Goal: Information Seeking & Learning: Learn about a topic

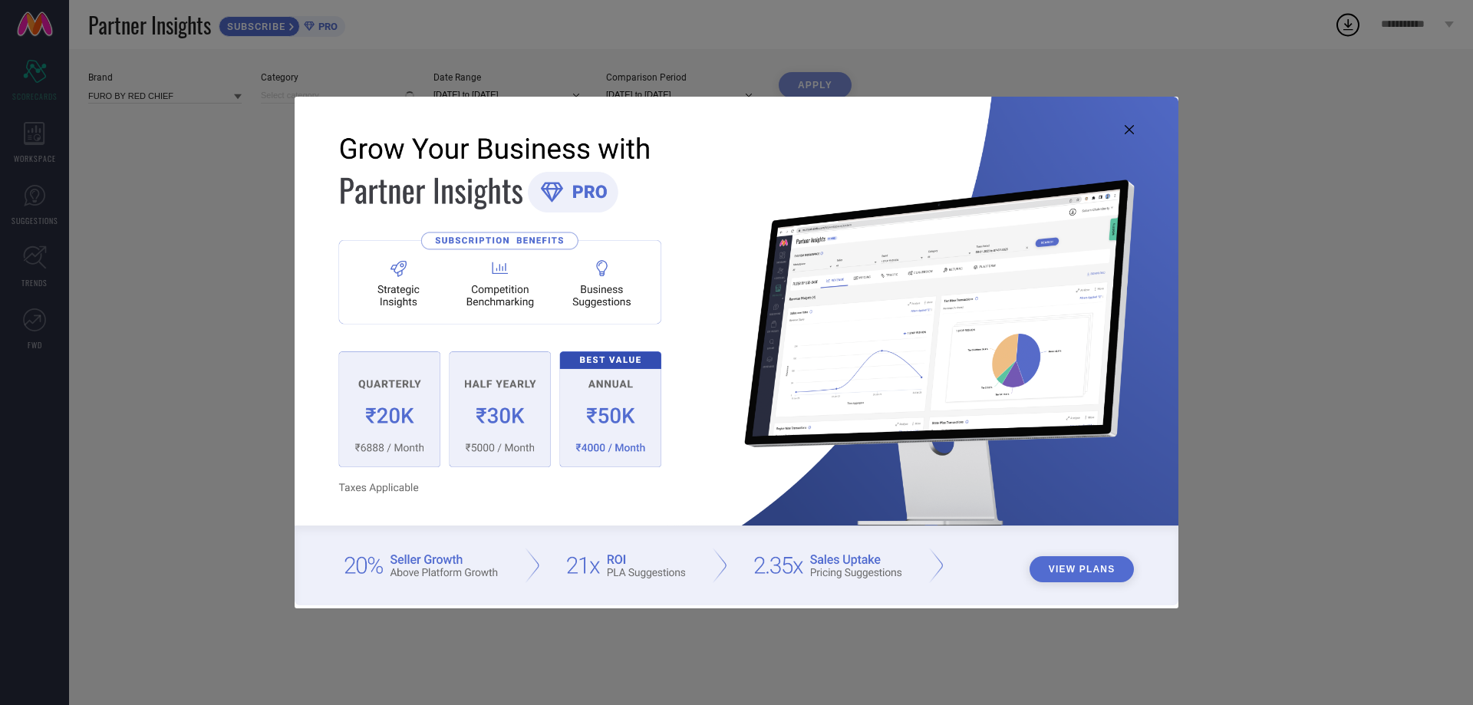
type input "All"
click at [1127, 126] on icon at bounding box center [1129, 129] width 9 height 9
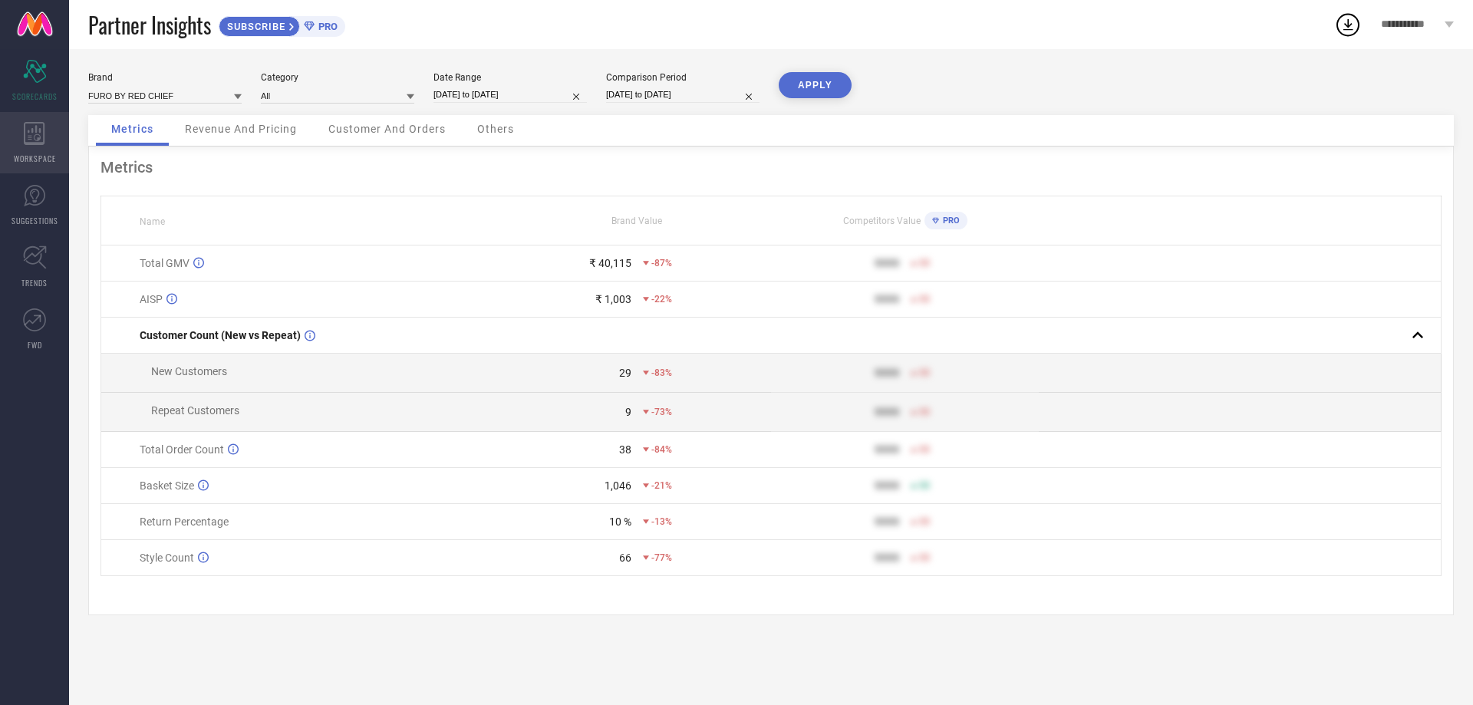
click at [35, 150] on div "WORKSPACE" at bounding box center [34, 142] width 69 height 61
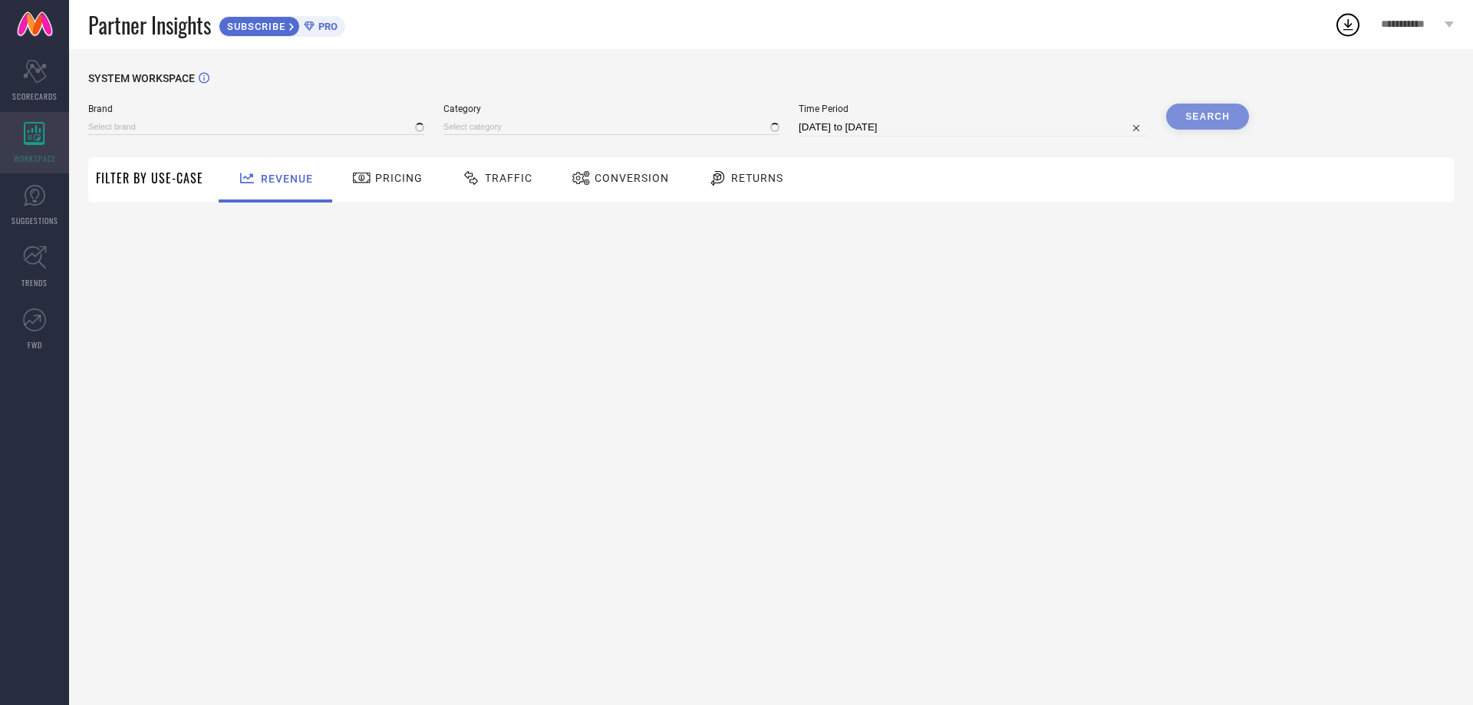
type input "FURO BY RED CHIEF"
type input "All"
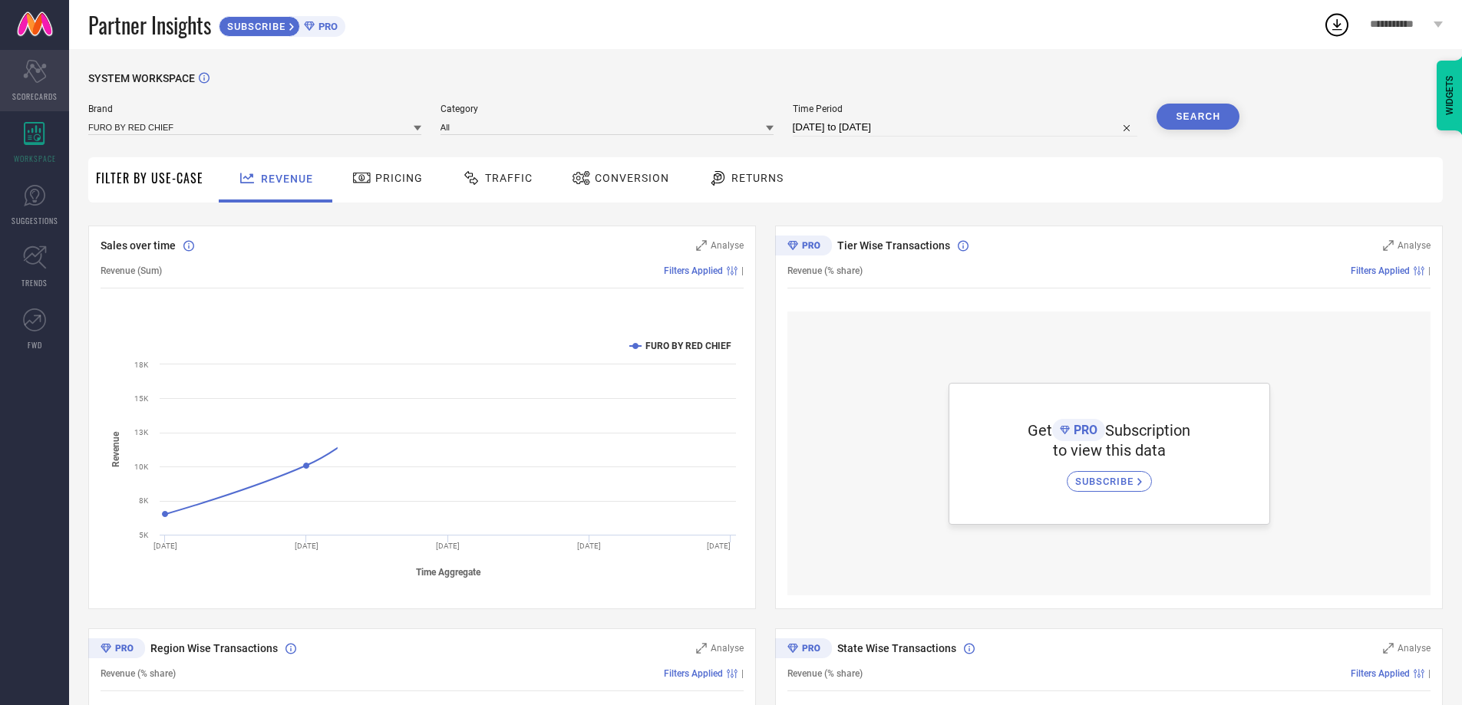
click at [51, 74] on div "Scorecard SCORECARDS" at bounding box center [34, 80] width 69 height 61
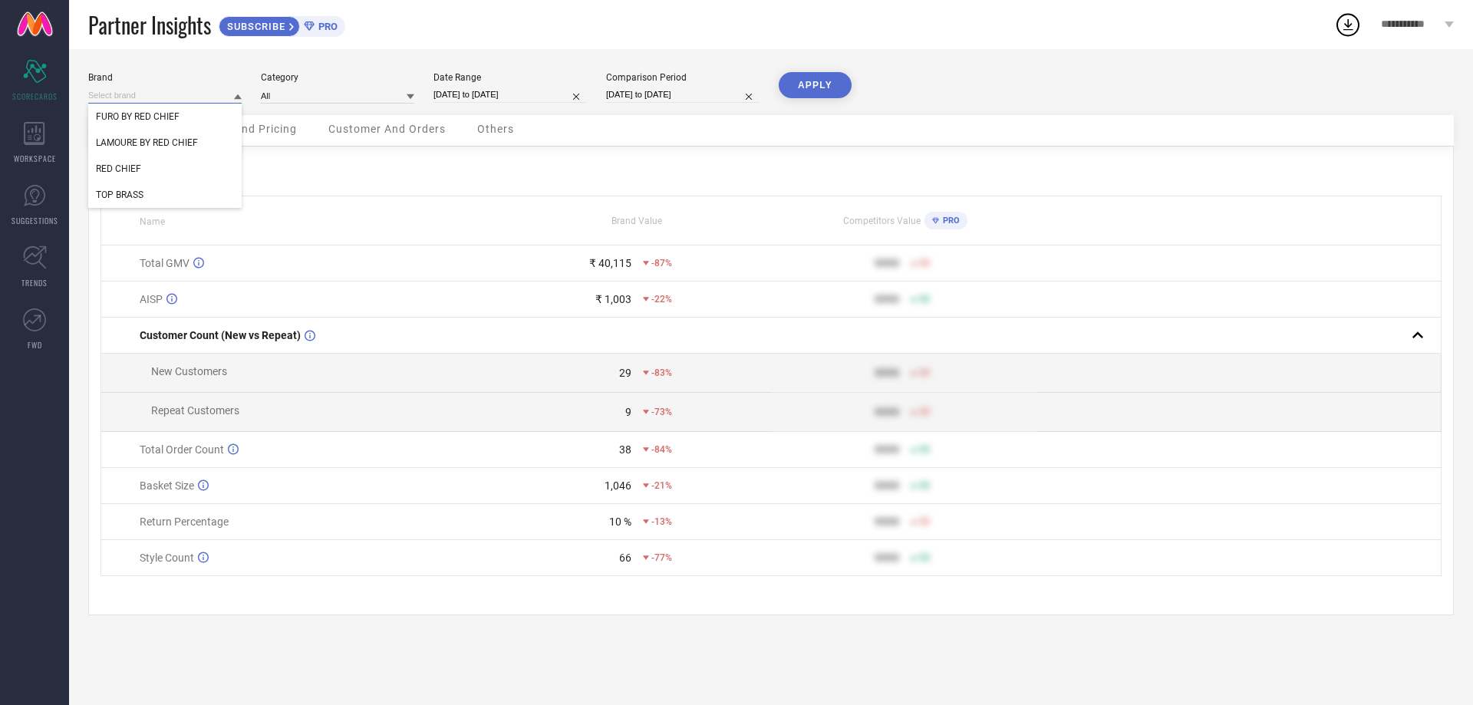
click at [180, 96] on input at bounding box center [164, 95] width 153 height 16
click at [128, 170] on span "RED CHIEF" at bounding box center [118, 168] width 45 height 11
type input "All"
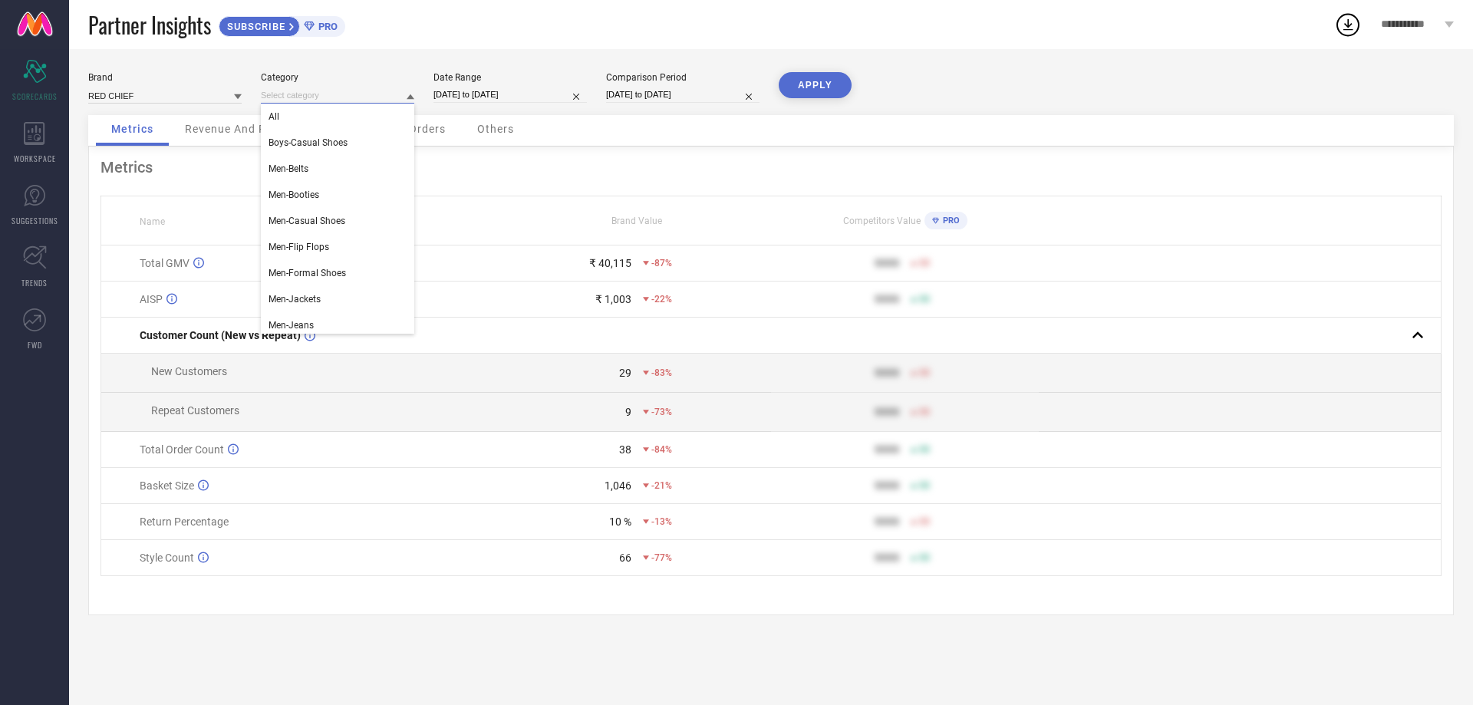
click at [377, 96] on input at bounding box center [337, 95] width 153 height 16
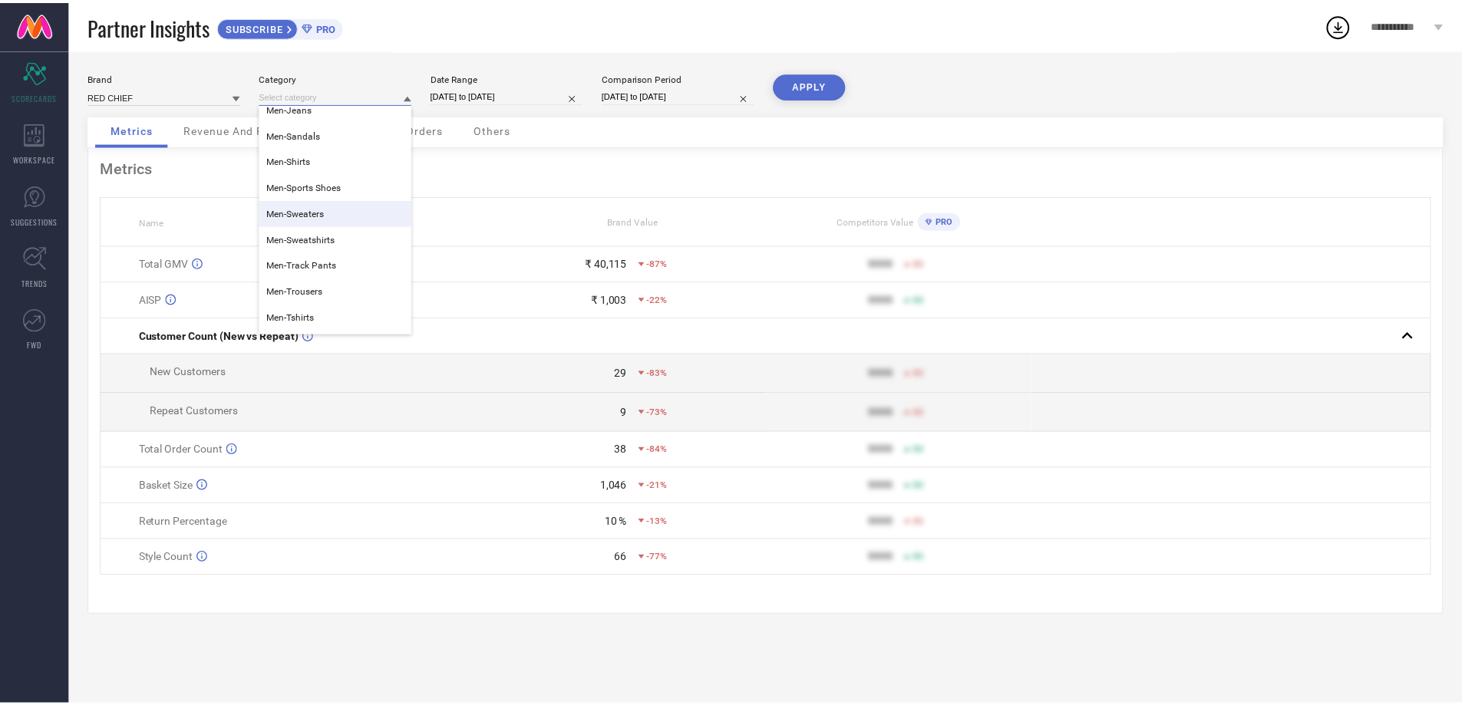
scroll to position [218, 0]
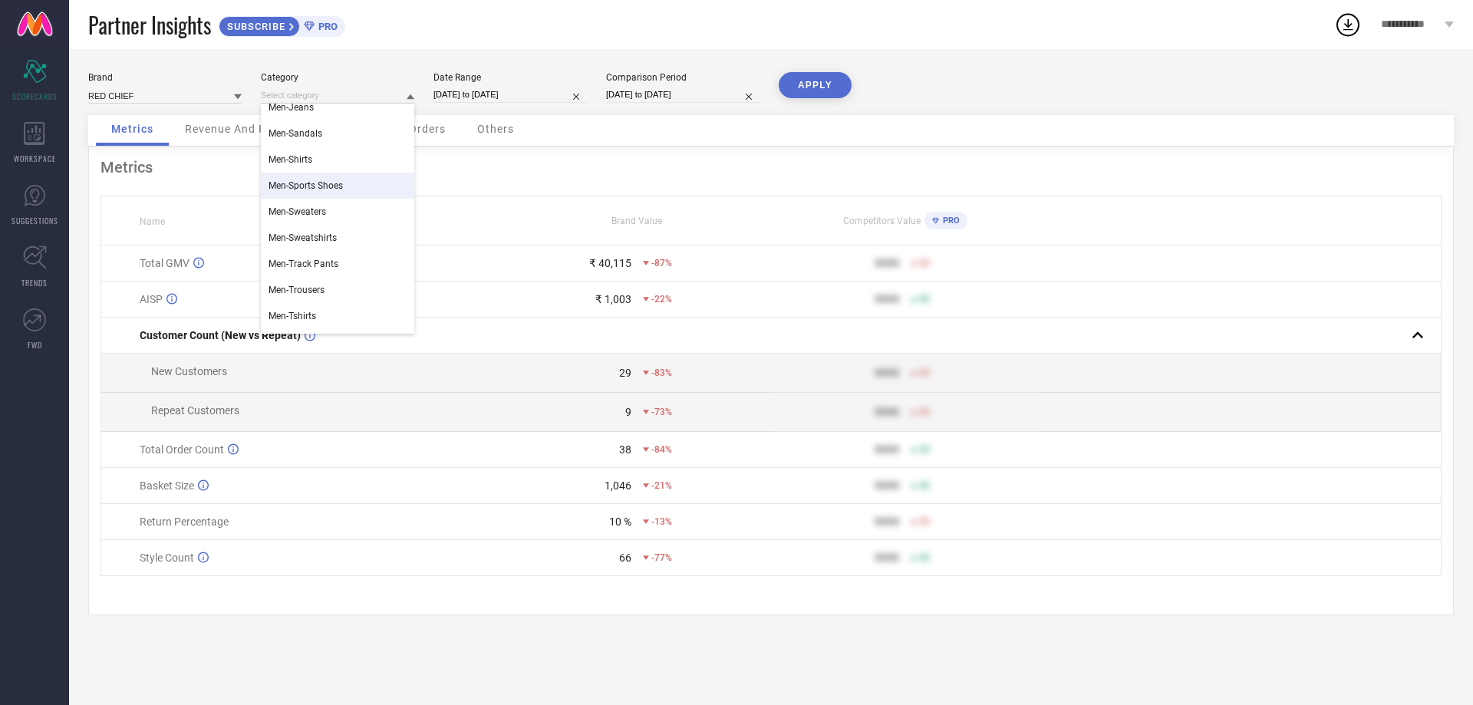
click at [328, 193] on div "Men-Sports Shoes" at bounding box center [337, 186] width 153 height 26
click at [811, 83] on button "APPLY" at bounding box center [815, 85] width 73 height 26
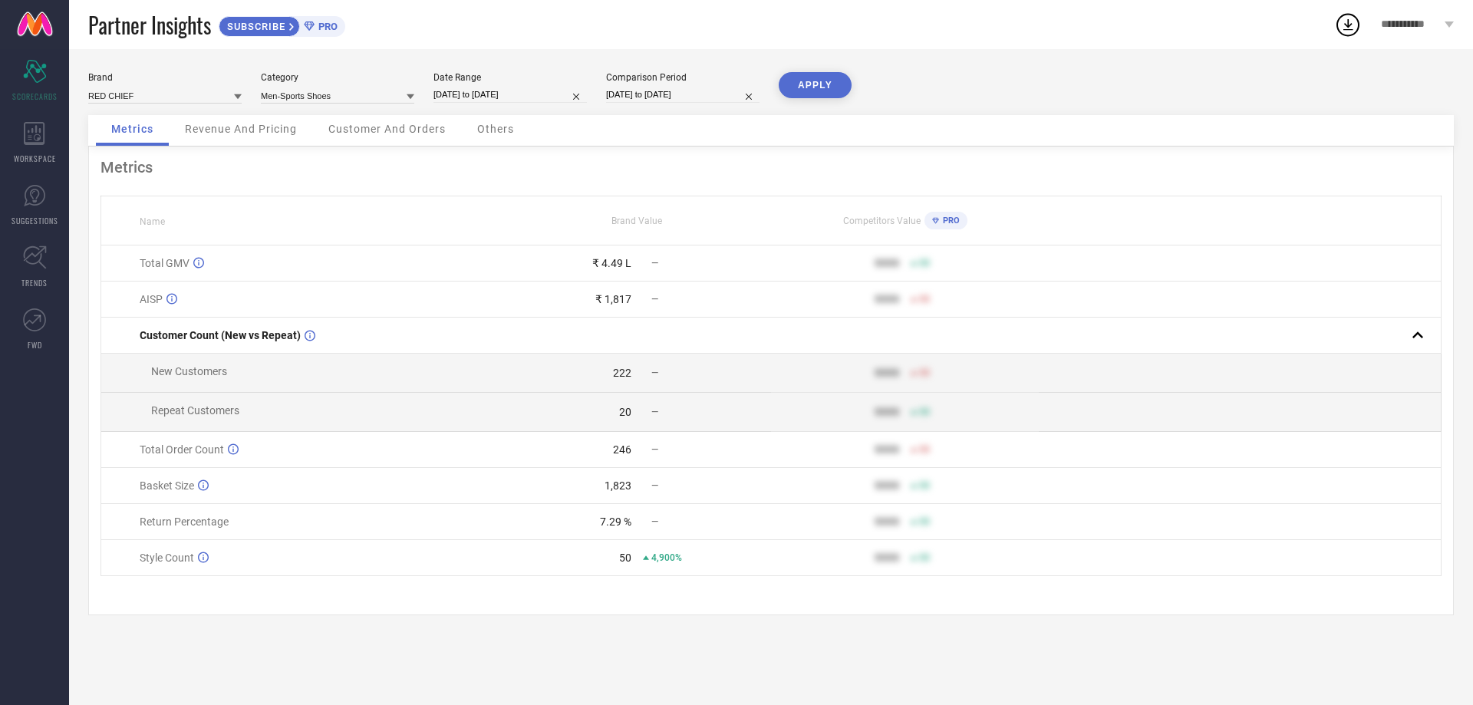
select select "7"
select select "2025"
select select "8"
select select "2025"
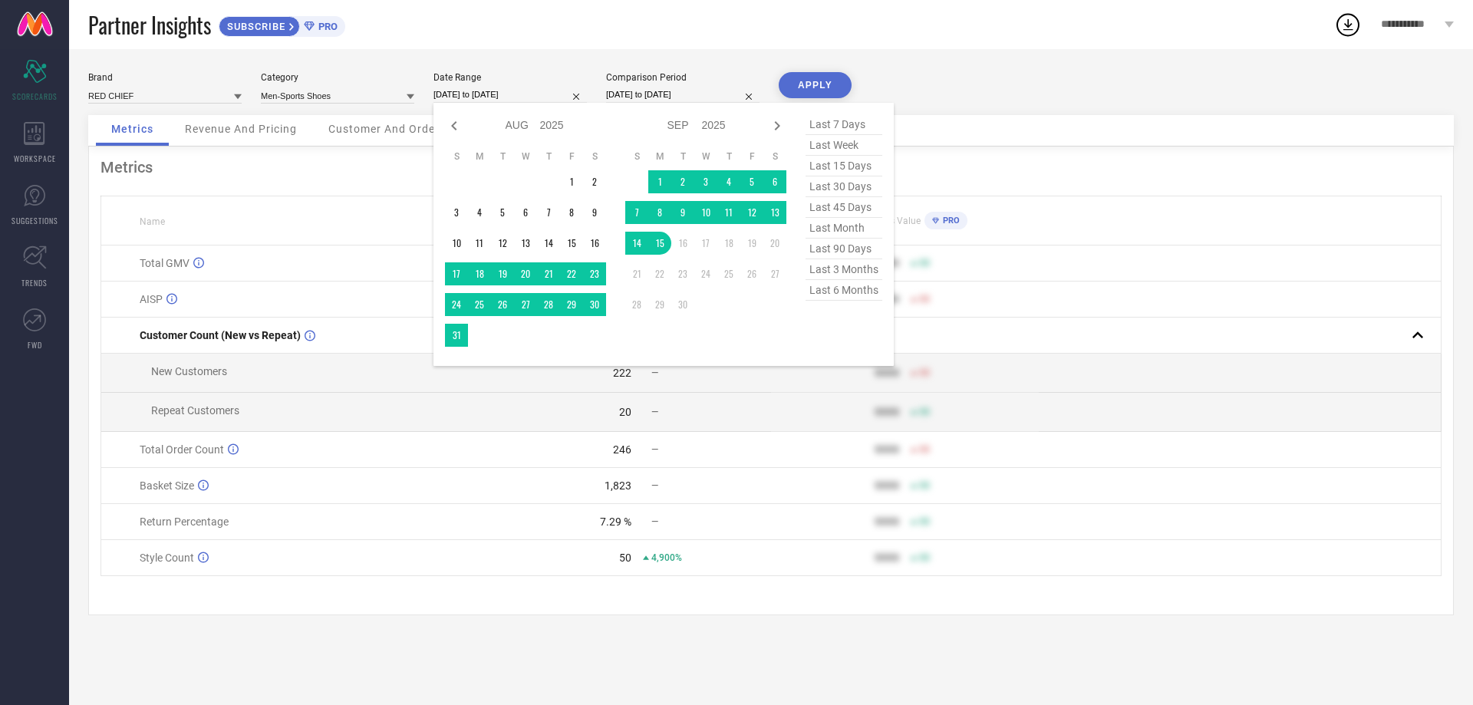
click at [461, 94] on input "[DATE] to [DATE]" at bounding box center [510, 95] width 153 height 16
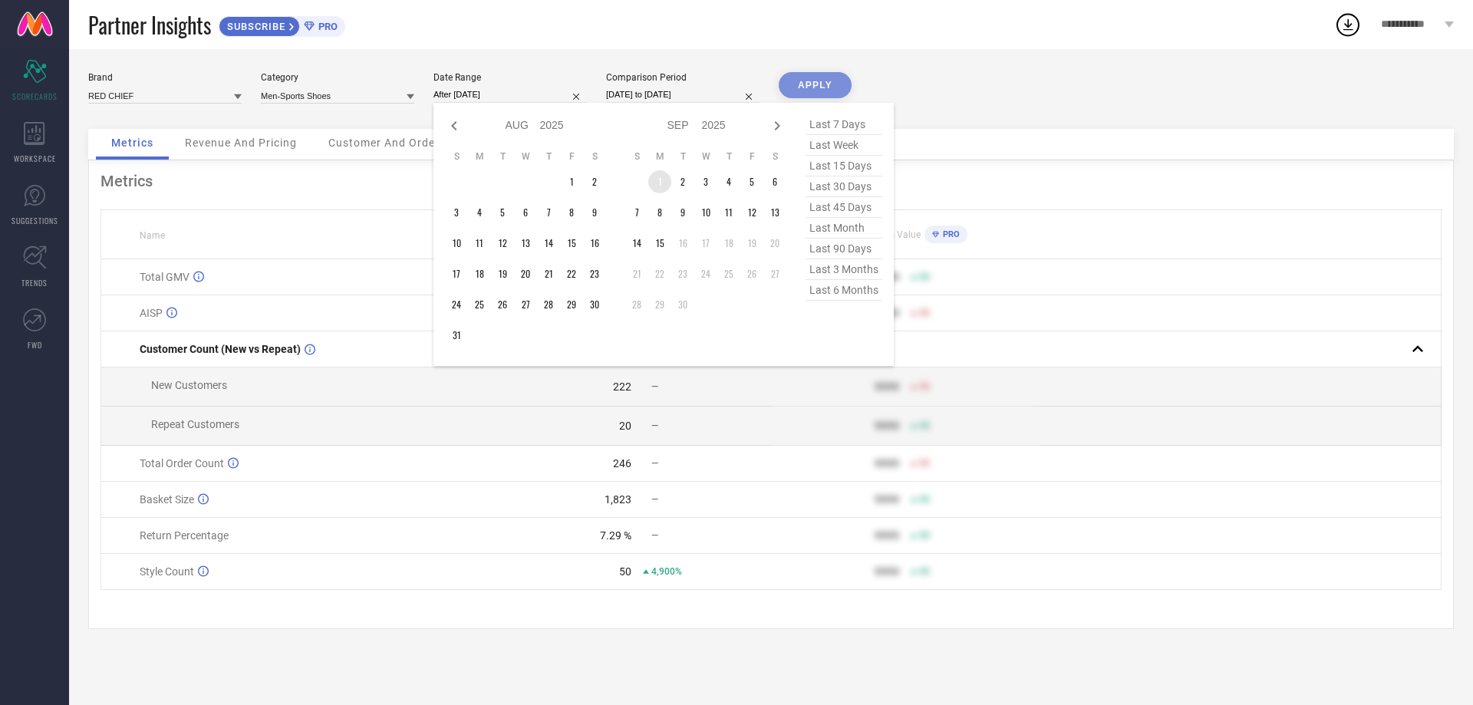
click at [652, 177] on td "1" at bounding box center [659, 181] width 23 height 23
type input "[DATE] to [DATE]"
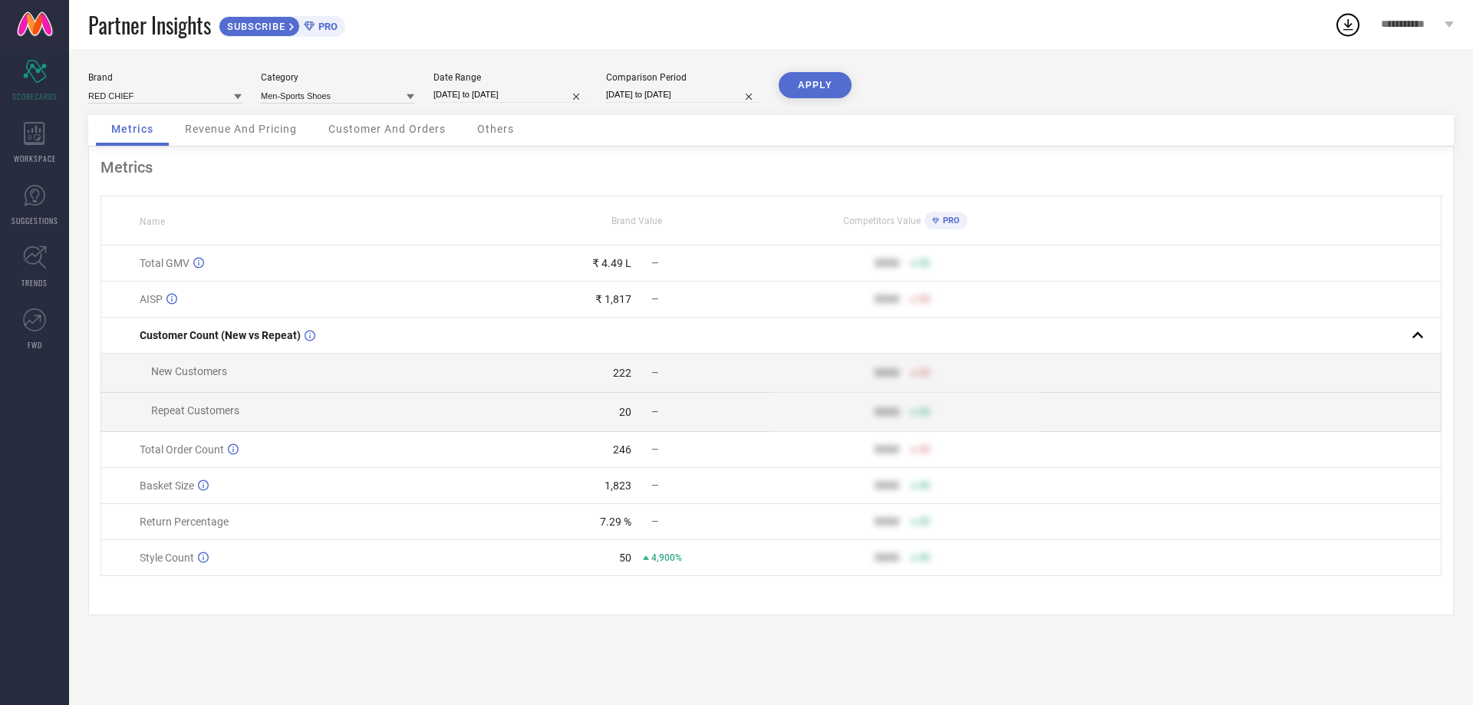
click at [813, 89] on button "APPLY" at bounding box center [815, 85] width 73 height 26
click at [243, 127] on span "Revenue And Pricing" at bounding box center [241, 129] width 112 height 12
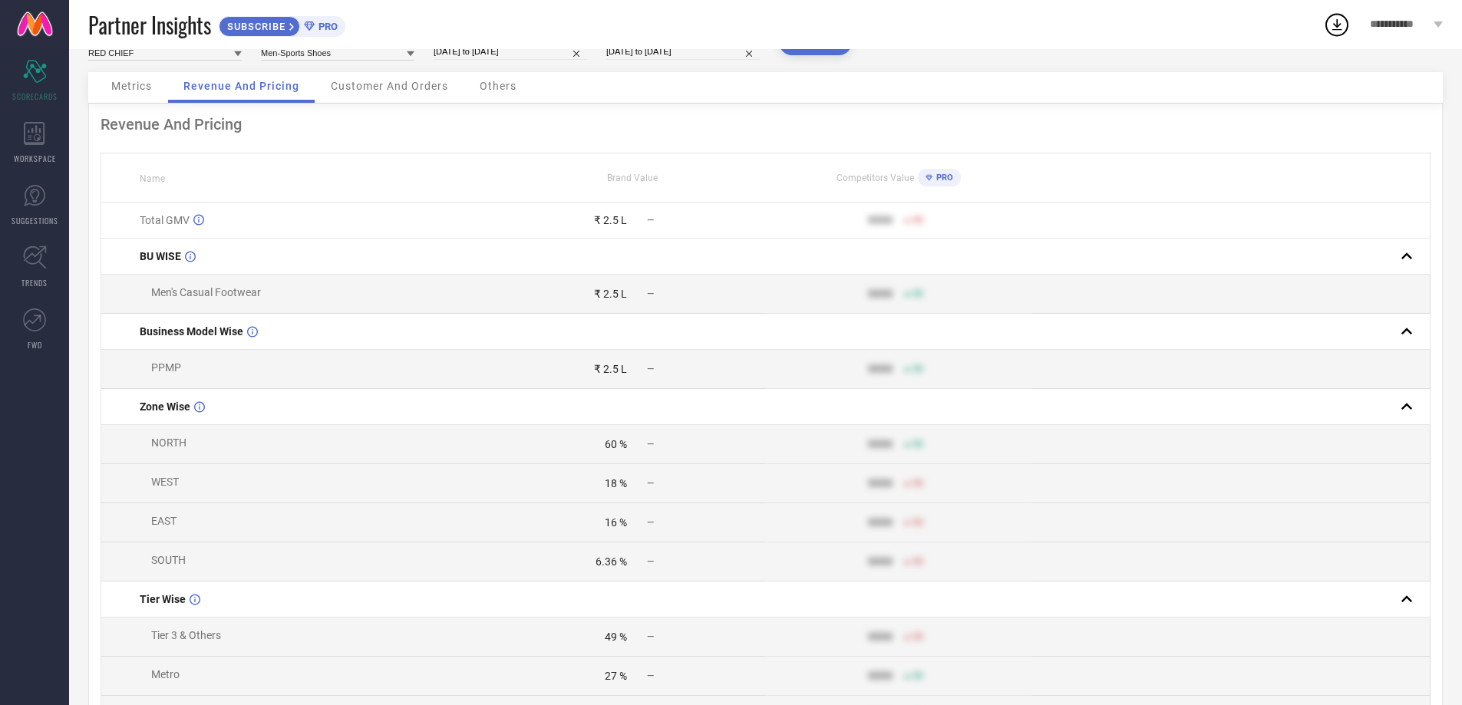
scroll to position [0, 0]
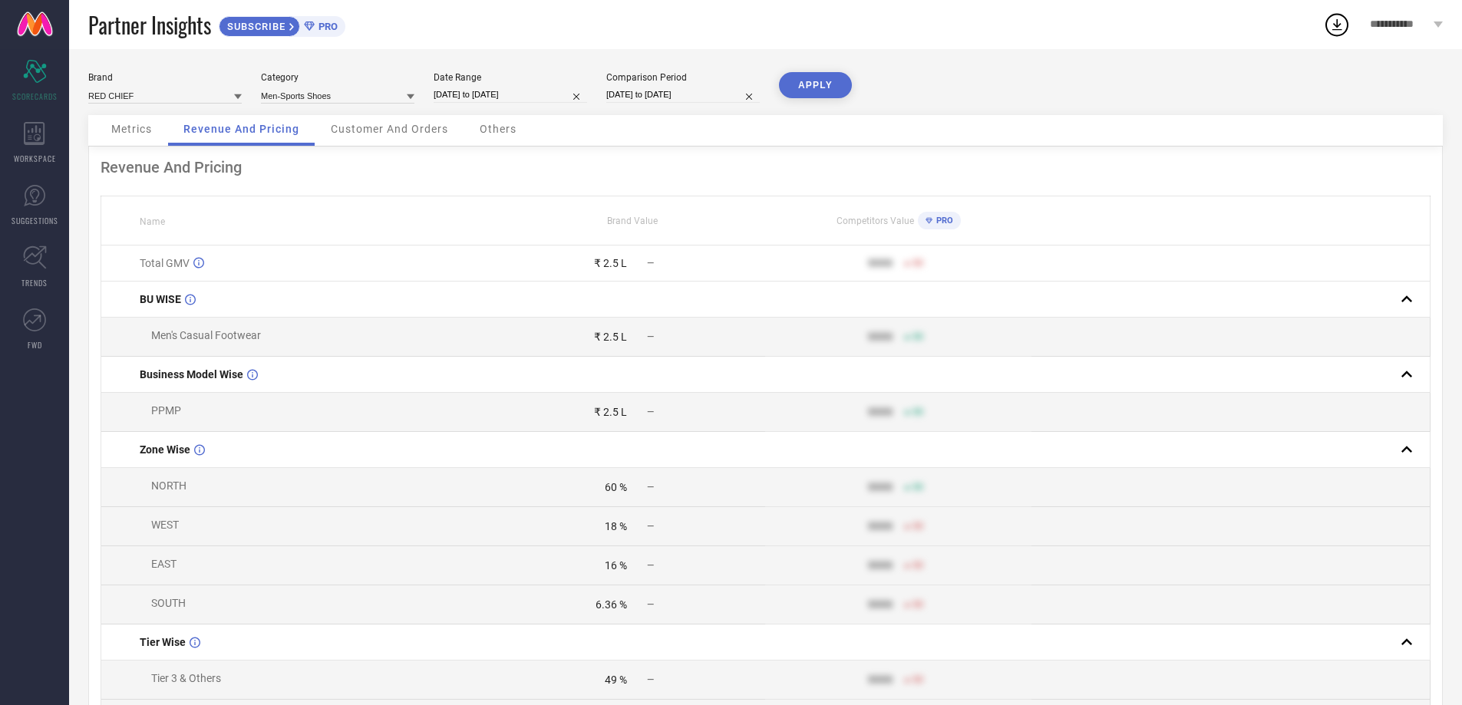
click at [386, 125] on span "Customer And Orders" at bounding box center [389, 129] width 117 height 12
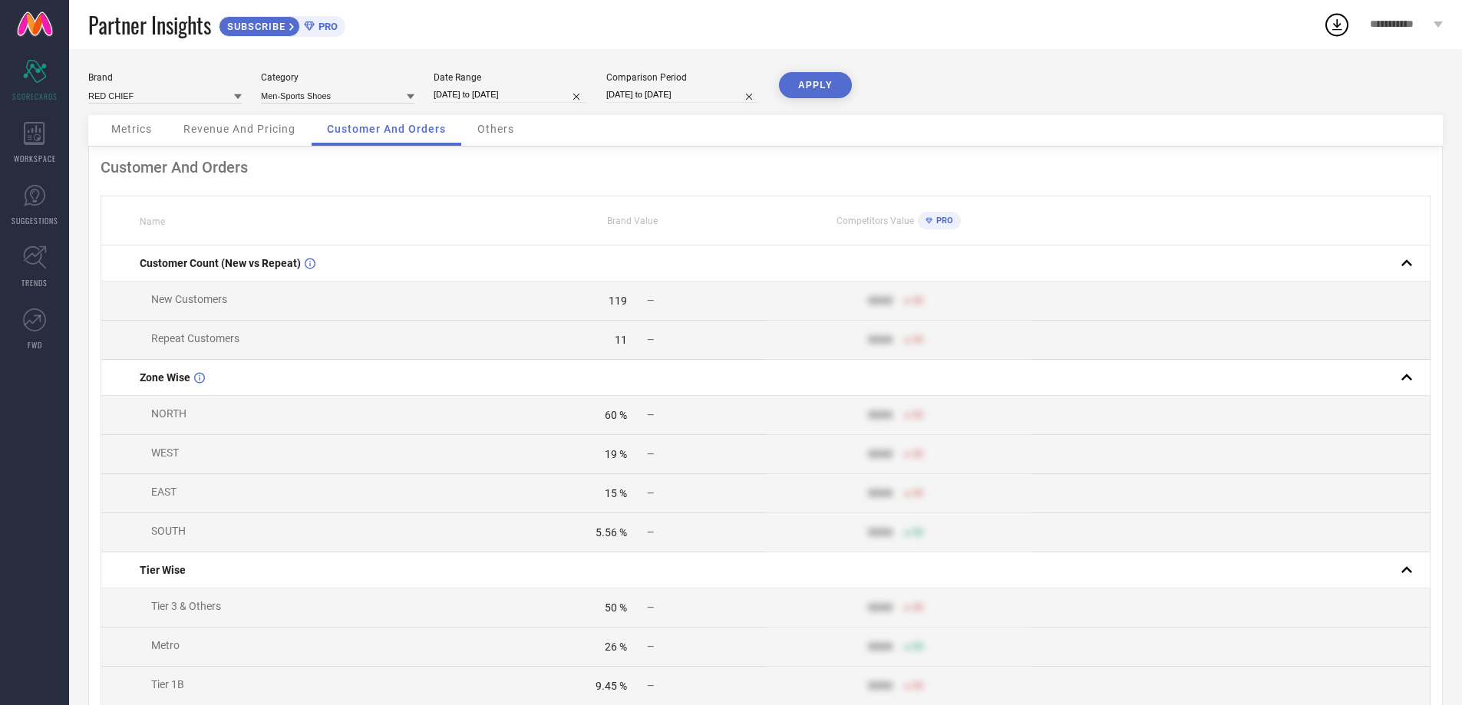
click at [488, 132] on span "Others" at bounding box center [495, 129] width 37 height 12
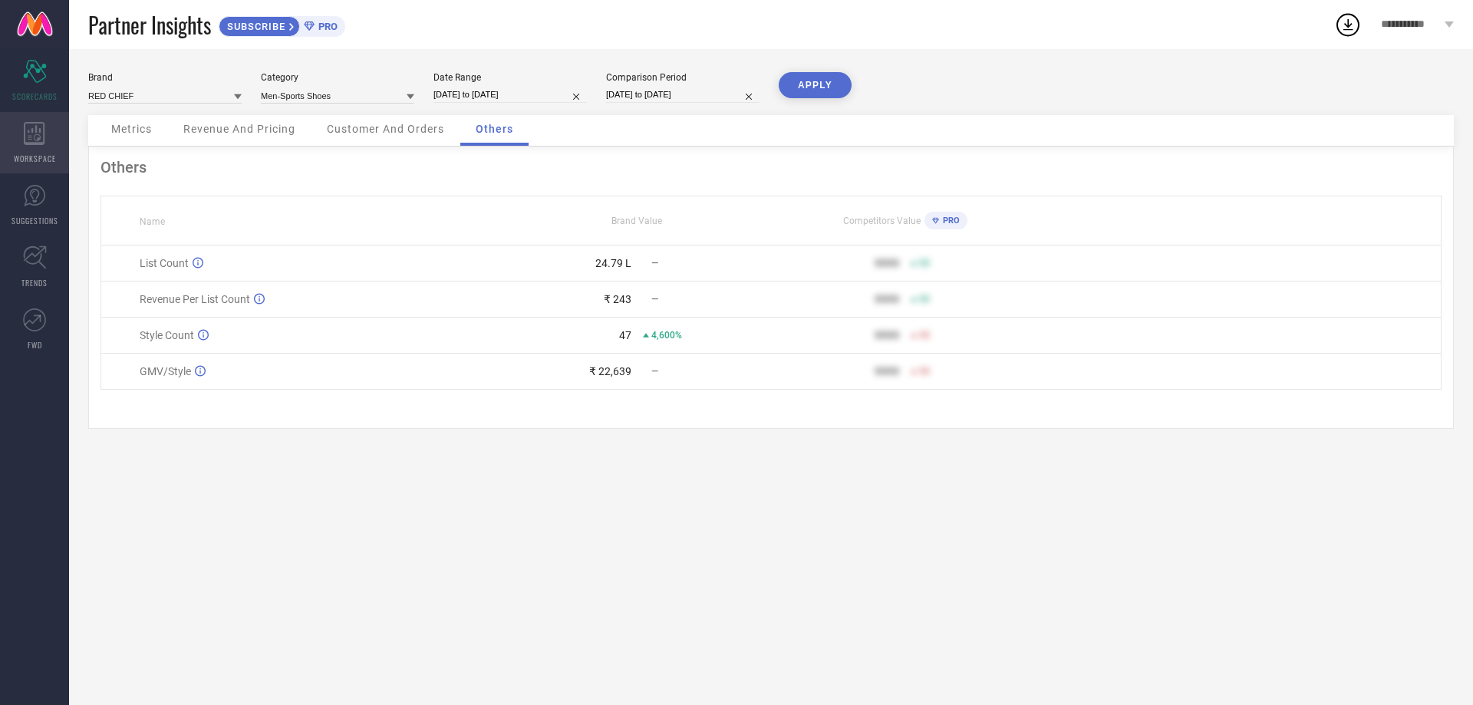
click at [39, 129] on icon at bounding box center [34, 133] width 21 height 23
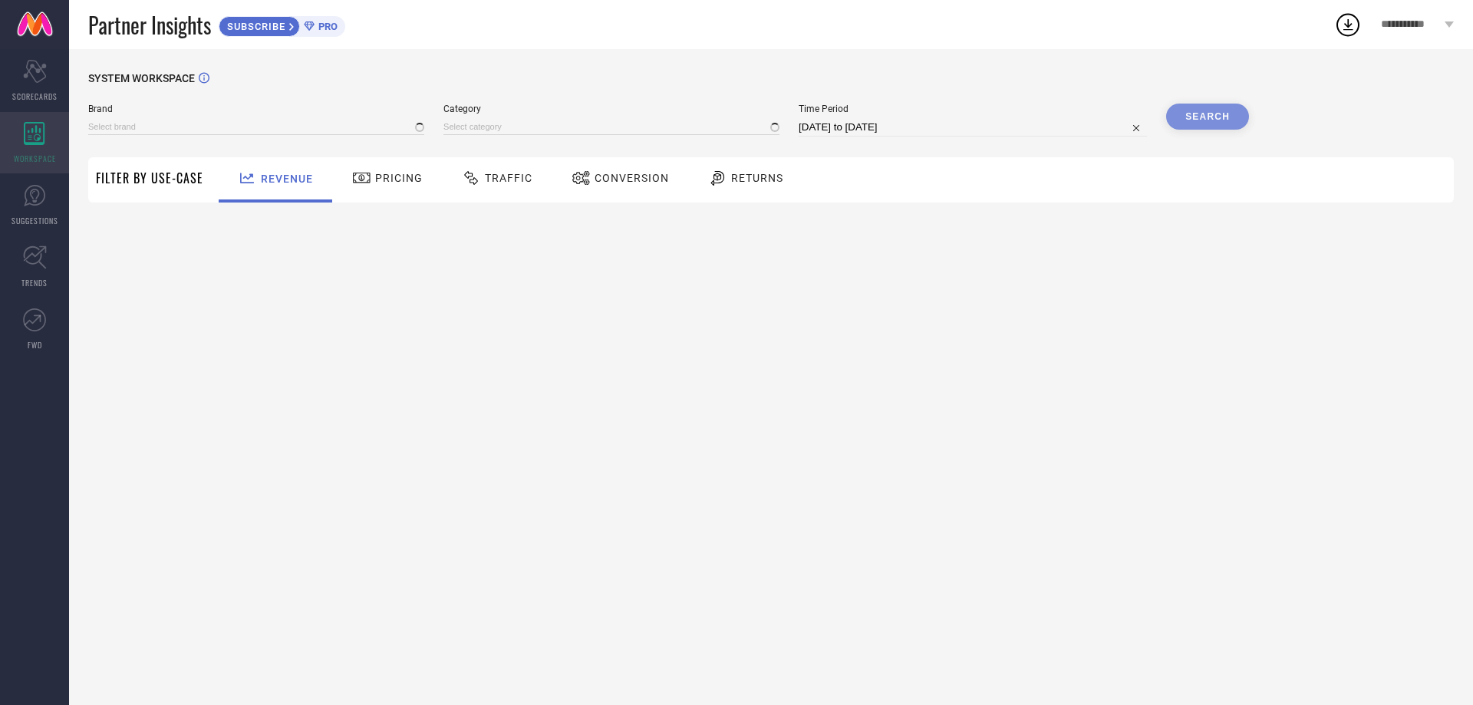
type input "FURO BY RED CHIEF"
type input "All"
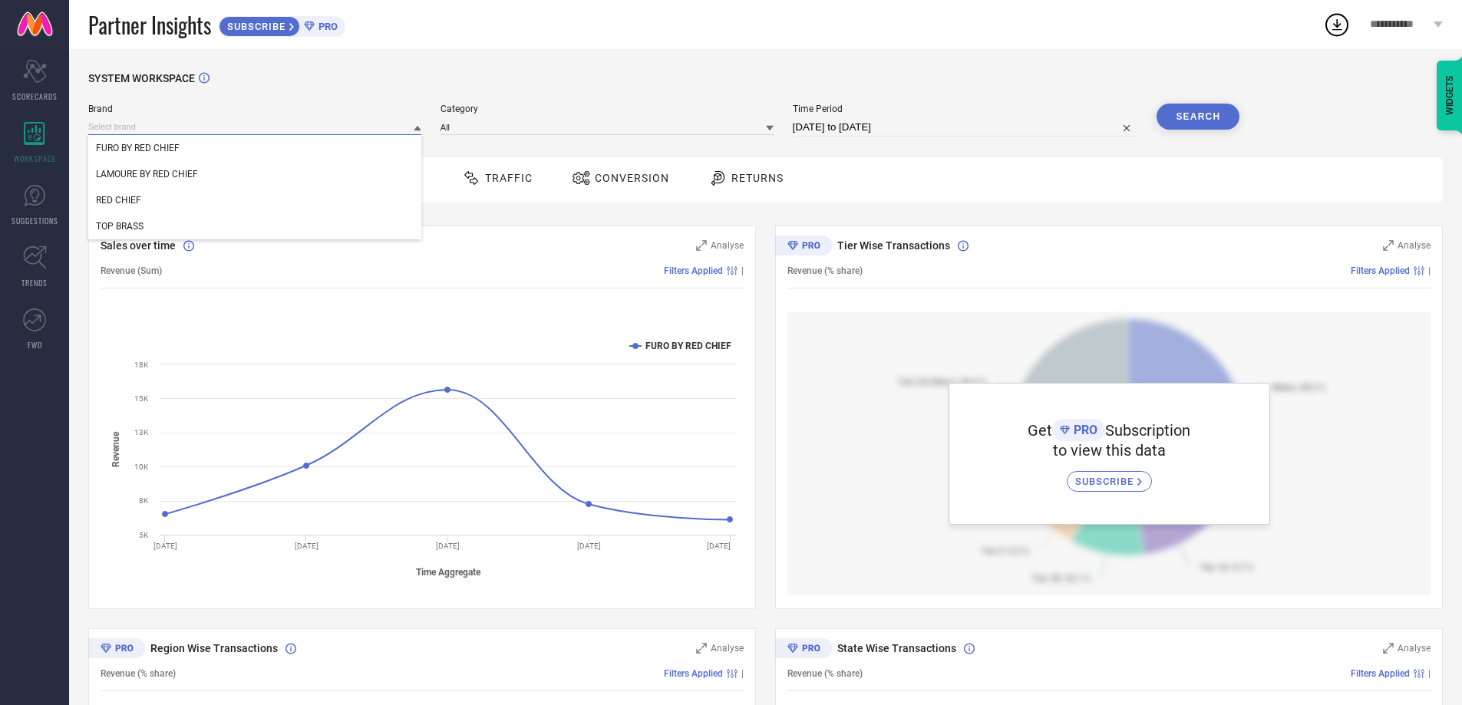
click at [384, 130] on input at bounding box center [254, 127] width 333 height 16
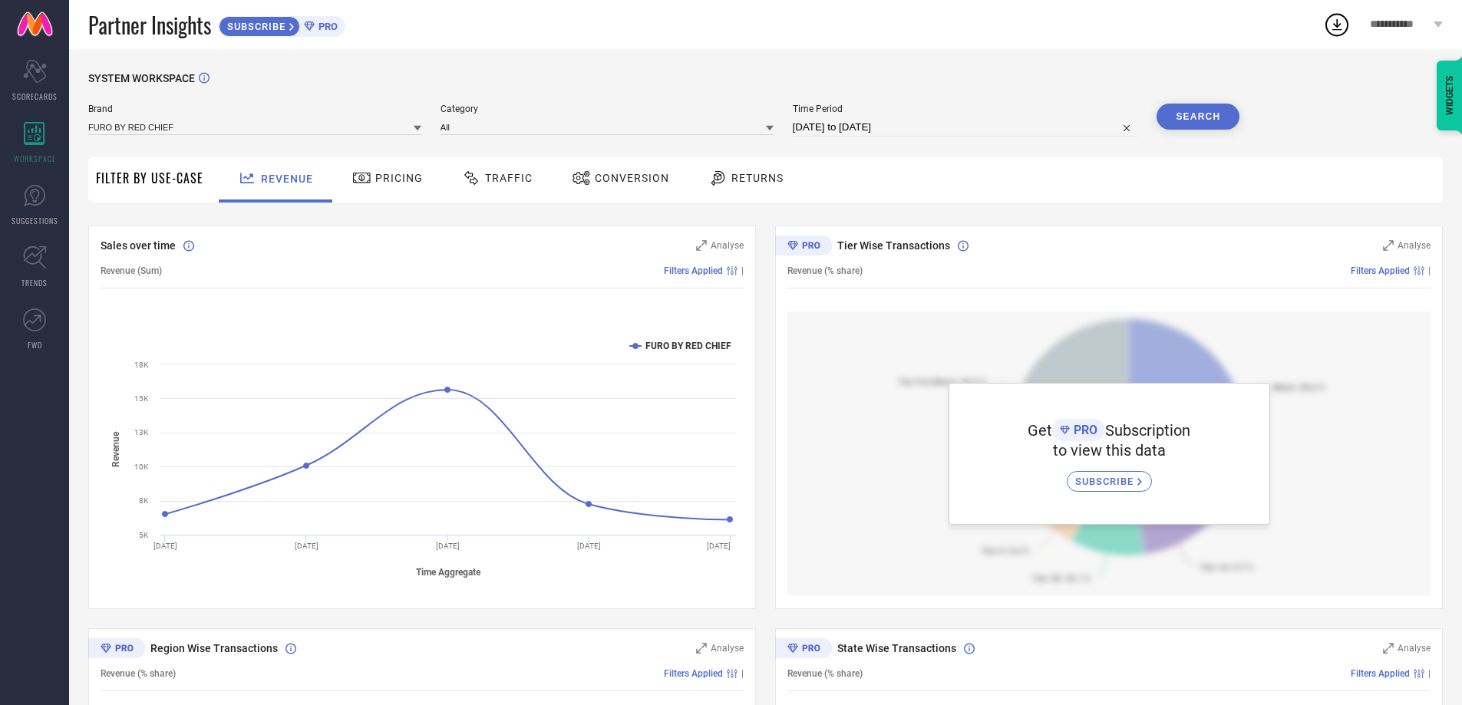
click at [417, 126] on icon at bounding box center [418, 128] width 8 height 8
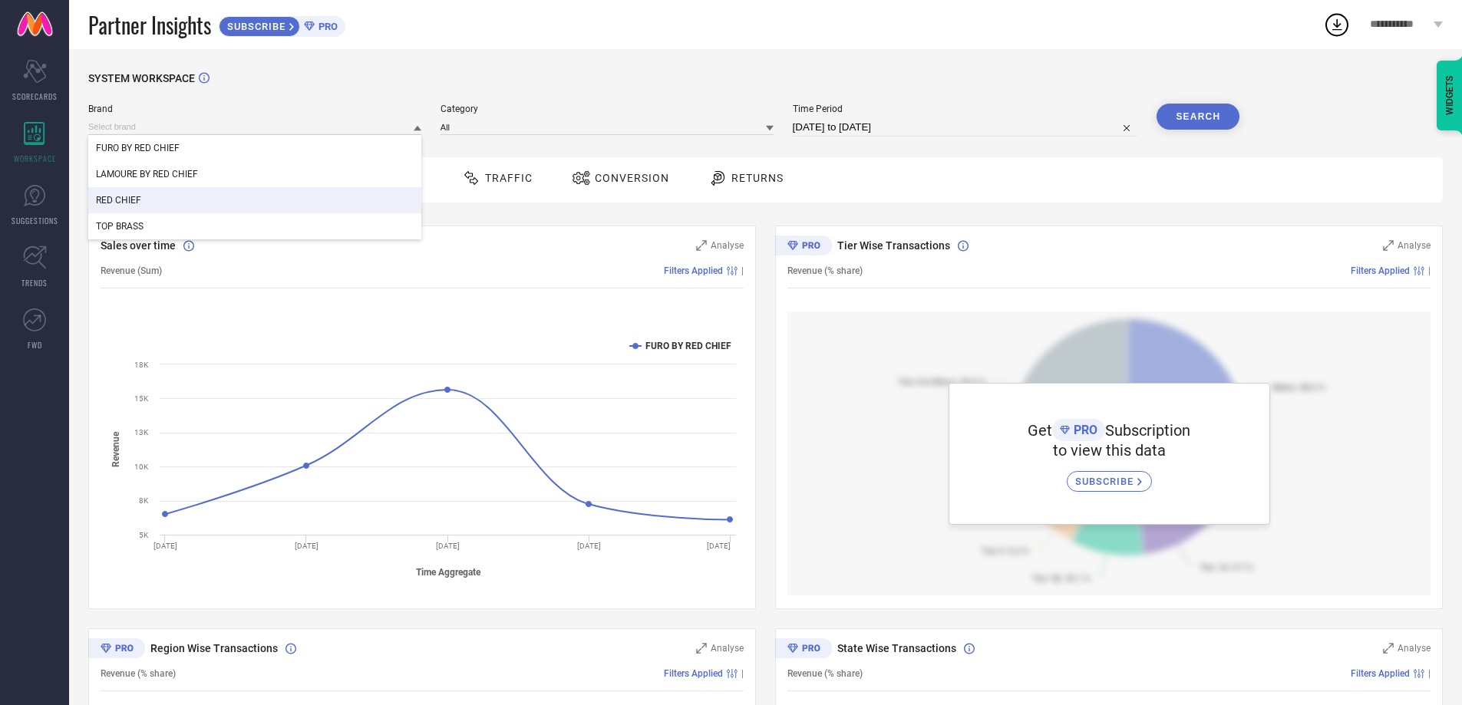
click at [270, 193] on div "RED CHIEF" at bounding box center [254, 200] width 333 height 26
click at [774, 122] on div at bounding box center [770, 127] width 8 height 15
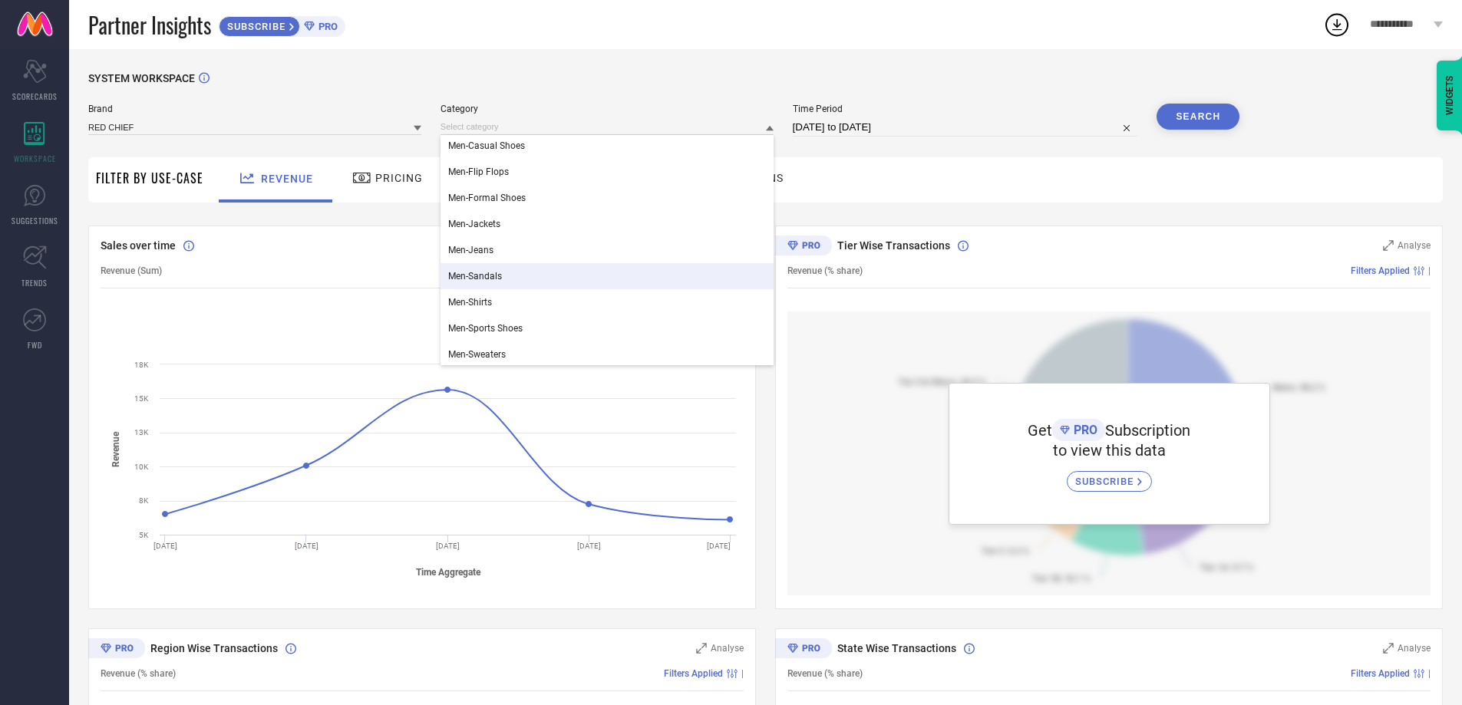
scroll to position [111, 0]
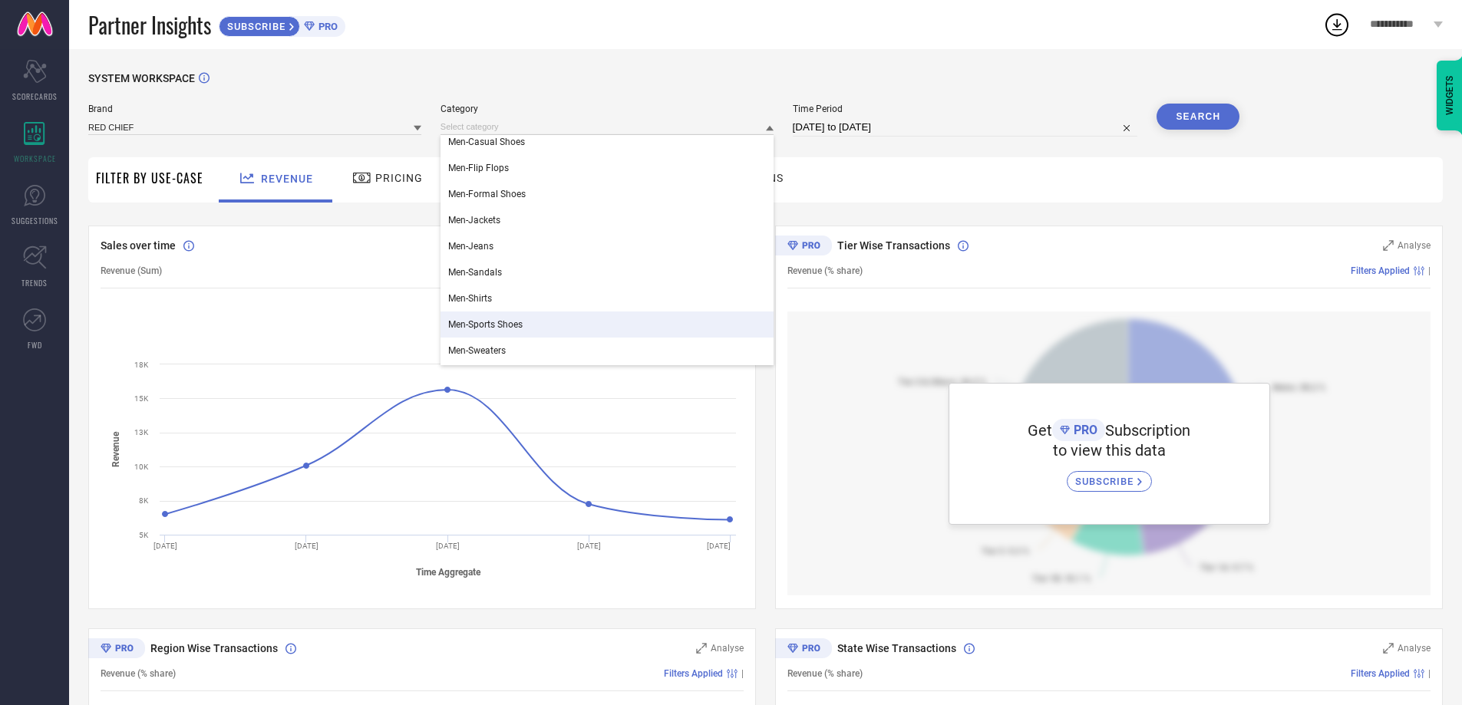
click at [502, 324] on span "Men-Sports Shoes" at bounding box center [485, 324] width 74 height 11
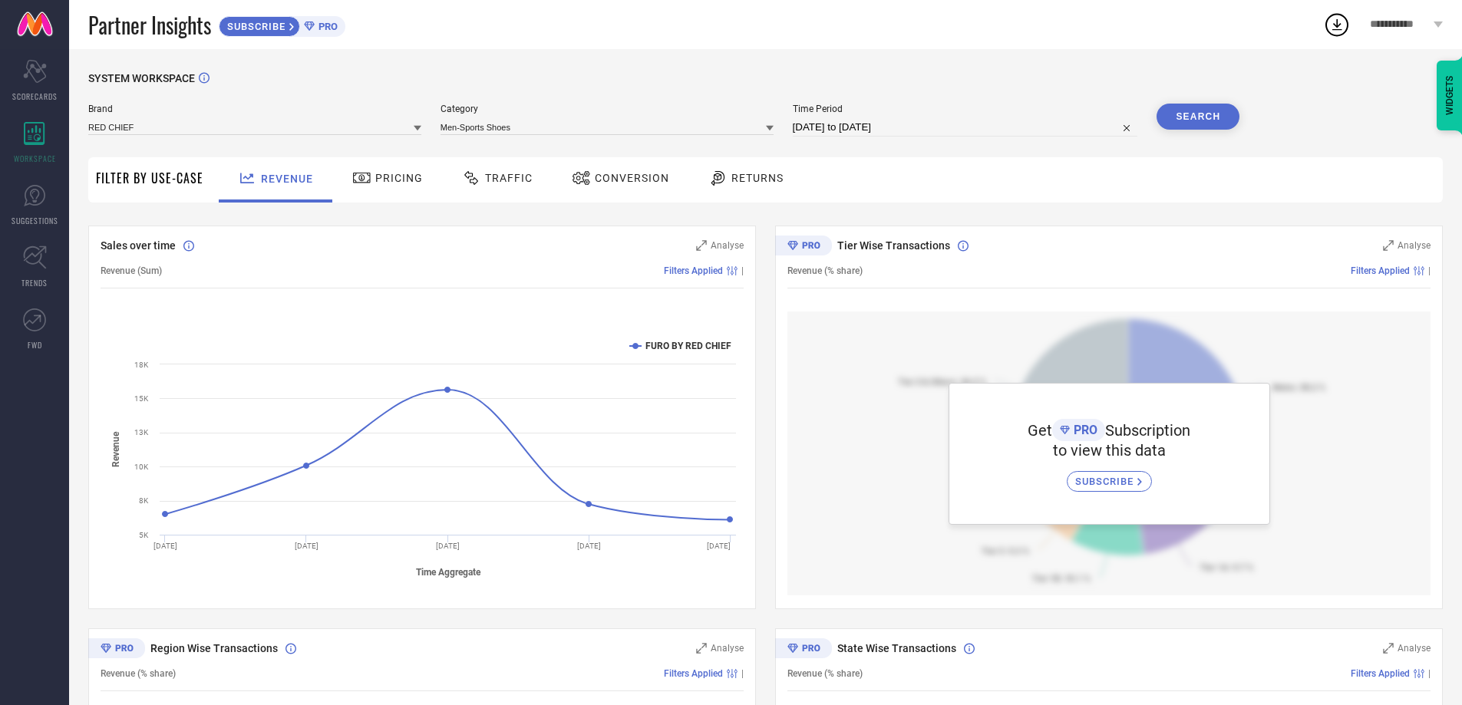
select select "7"
select select "2025"
select select "8"
select select "2025"
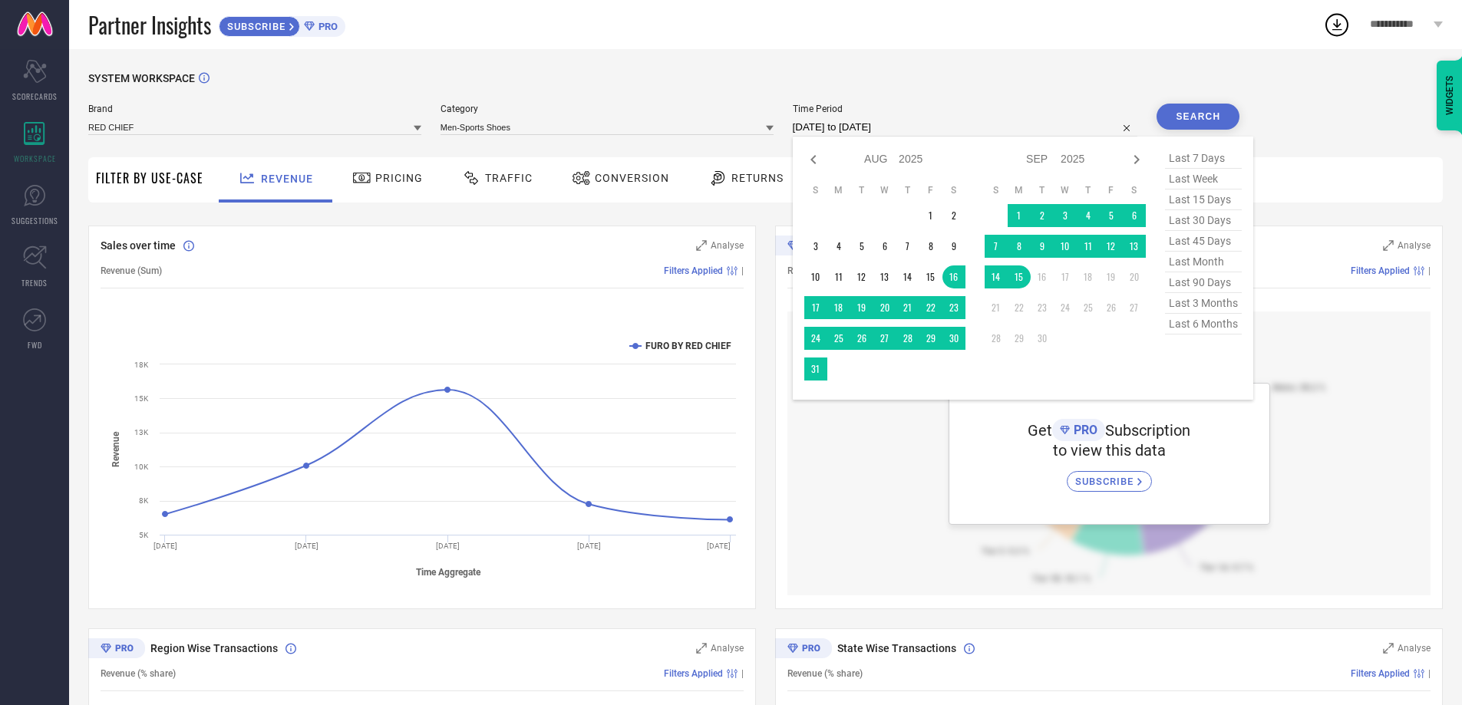
click at [986, 130] on input "[DATE] to [DATE]" at bounding box center [965, 127] width 345 height 18
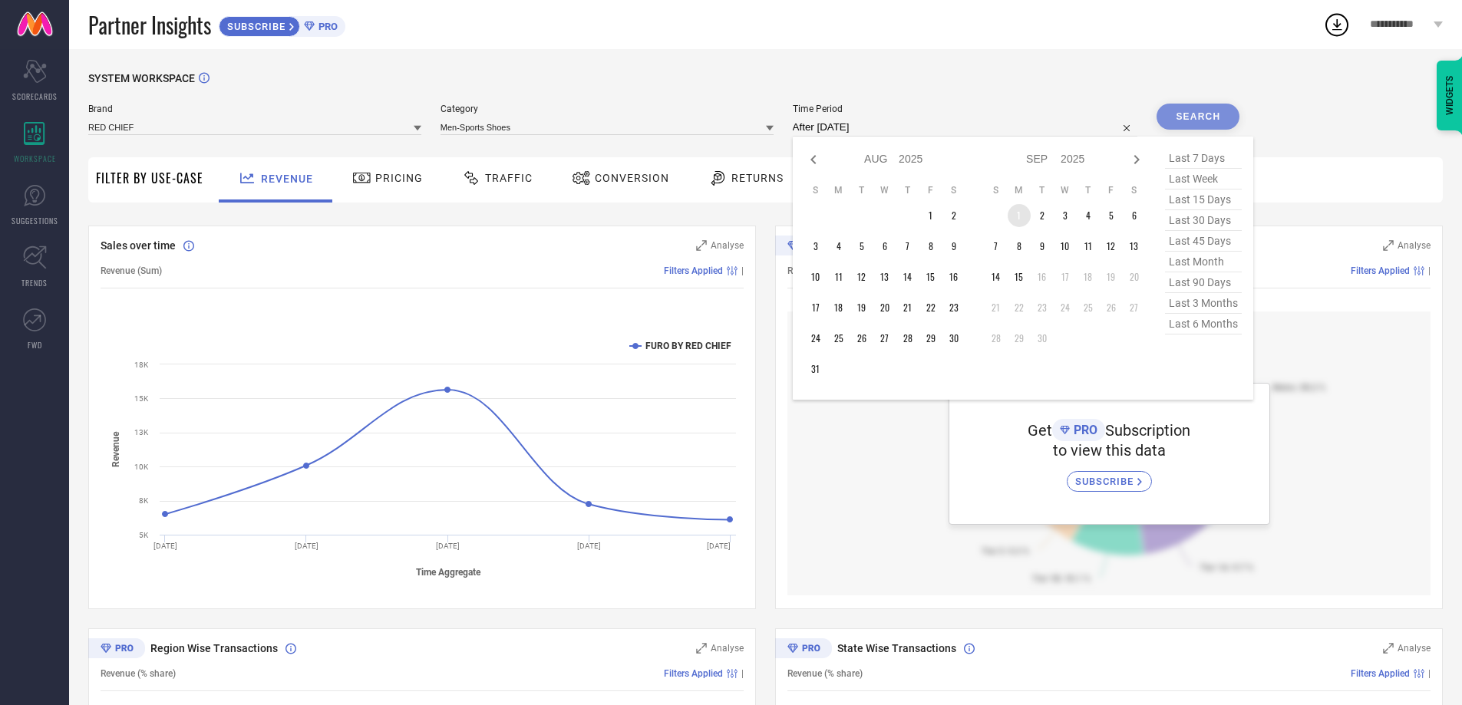
click at [1021, 210] on td "1" at bounding box center [1019, 215] width 23 height 23
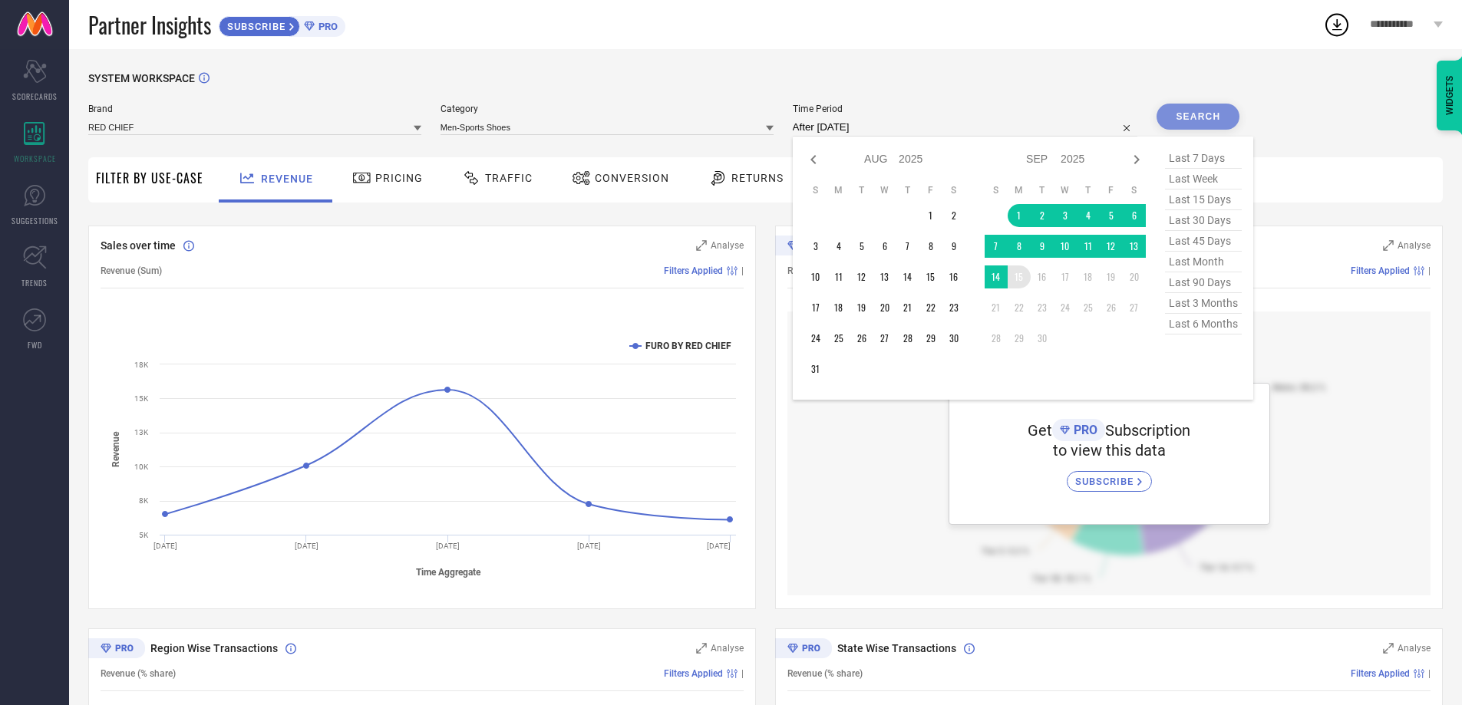
type input "[DATE] to [DATE]"
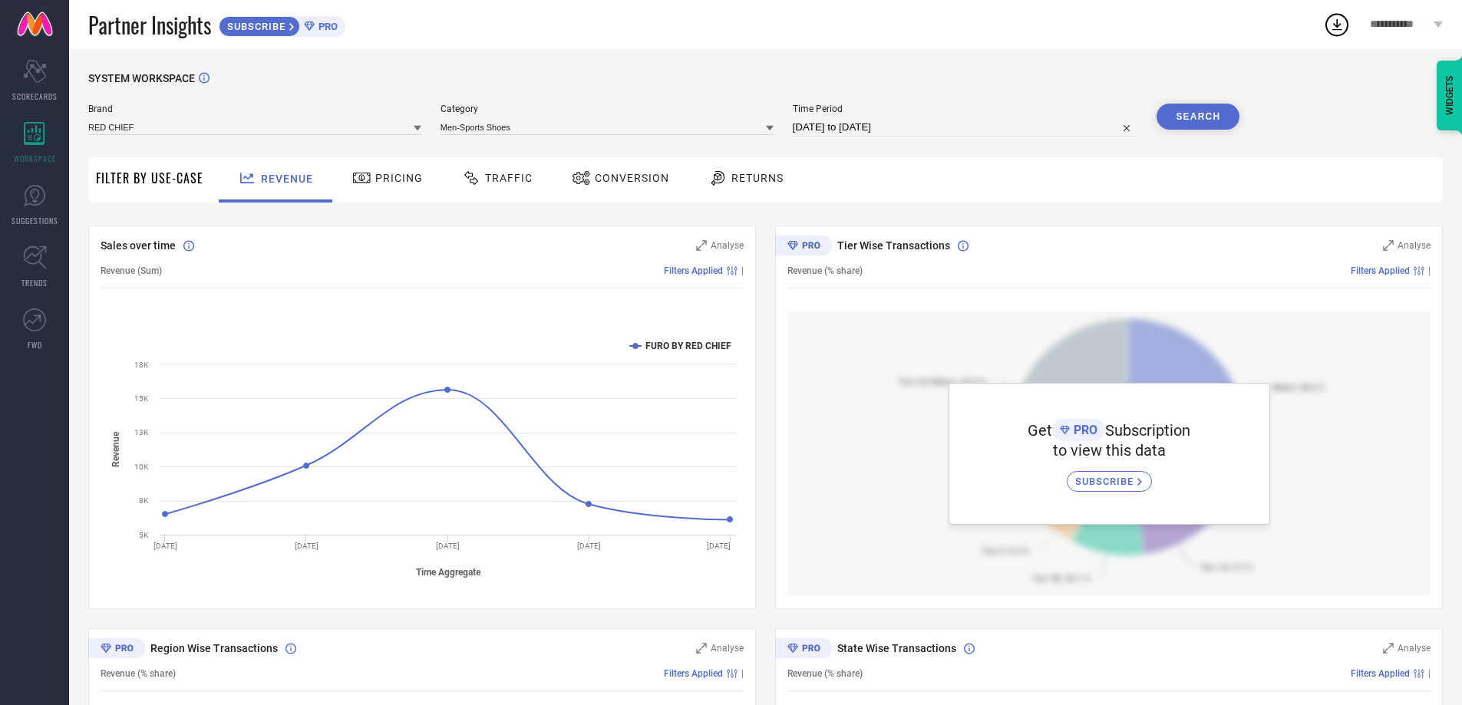
click at [1193, 118] on button "Search" at bounding box center [1198, 117] width 83 height 26
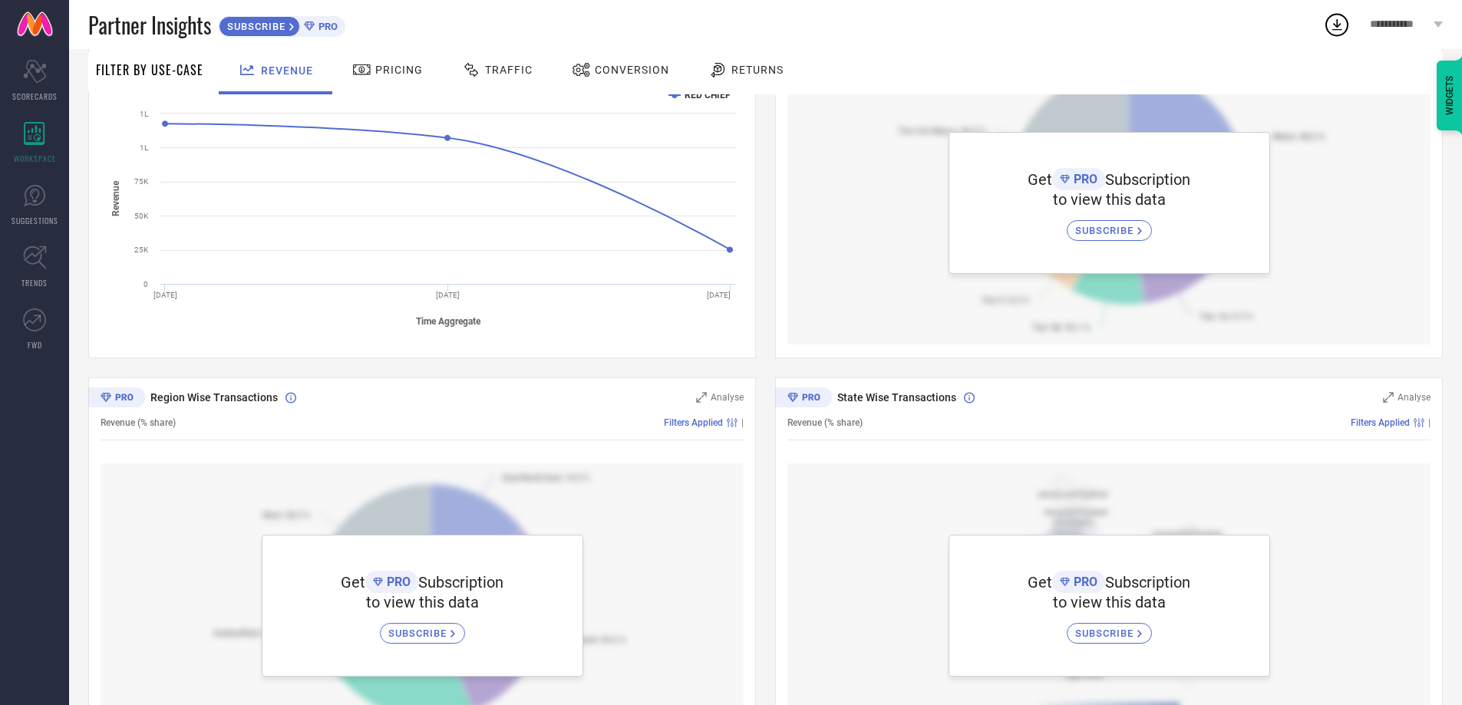
scroll to position [331, 0]
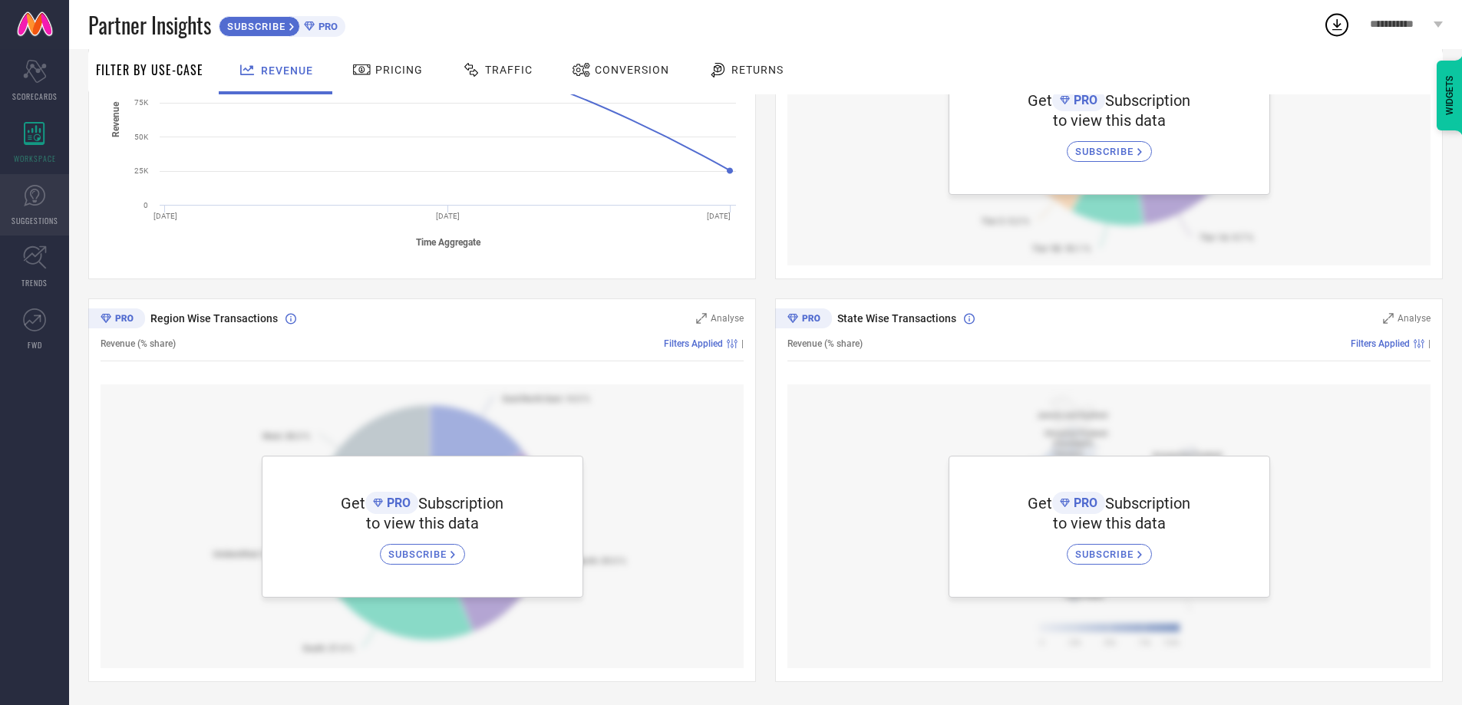
click at [44, 207] on link "SUGGESTIONS" at bounding box center [34, 204] width 69 height 61
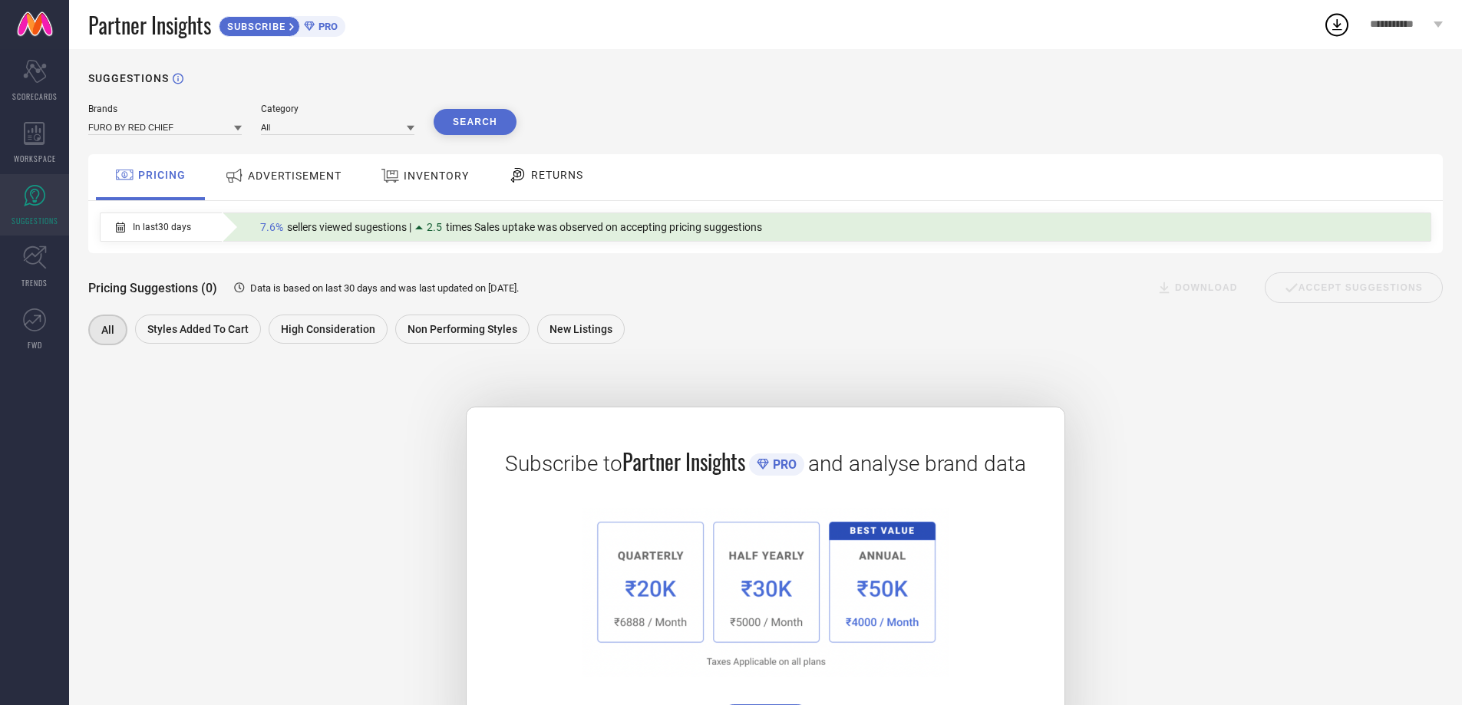
click at [238, 129] on icon at bounding box center [238, 128] width 8 height 5
click at [141, 201] on div "RED CHIEF" at bounding box center [164, 200] width 153 height 26
click at [290, 190] on div "ADVERTISEMENT" at bounding box center [283, 176] width 124 height 28
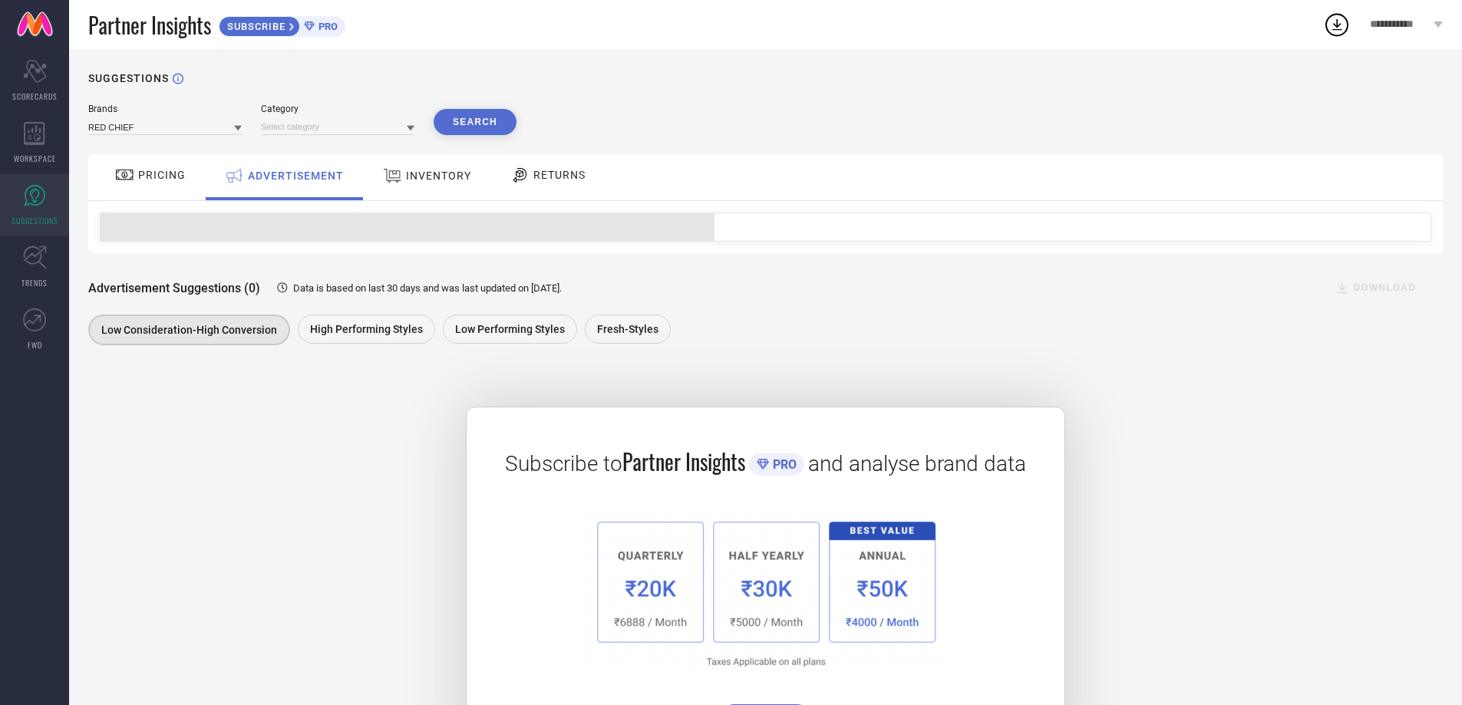
click at [392, 176] on icon at bounding box center [392, 176] width 19 height 20
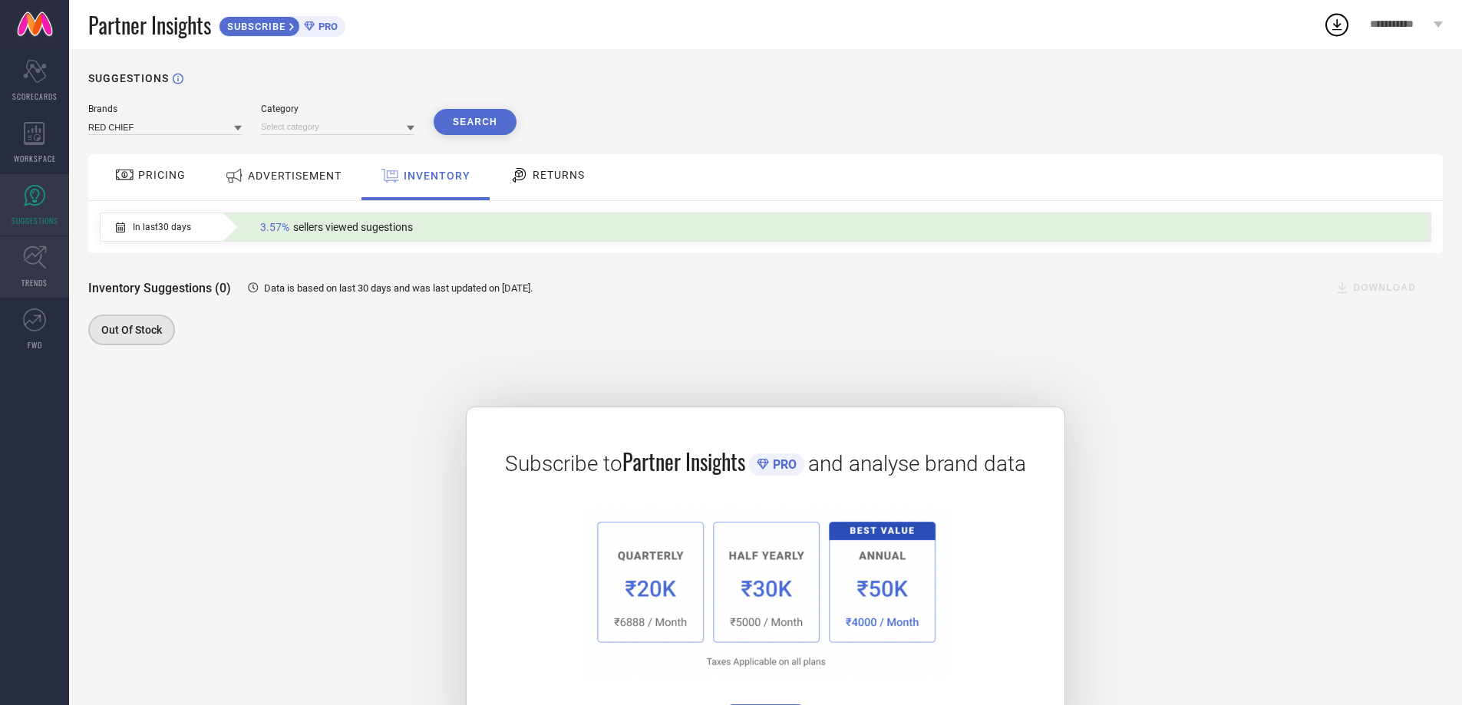
click at [33, 269] on link "TRENDS" at bounding box center [34, 266] width 69 height 61
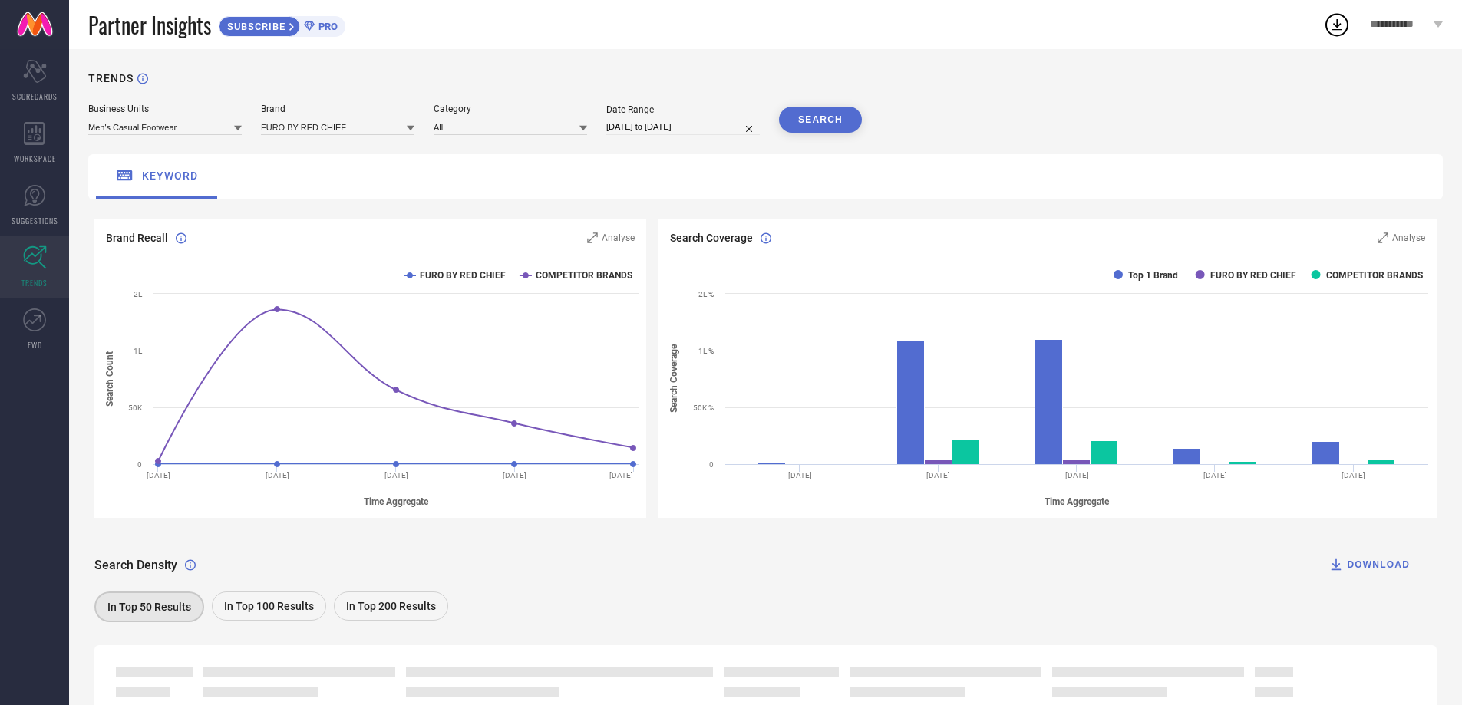
click at [234, 126] on icon at bounding box center [238, 128] width 8 height 8
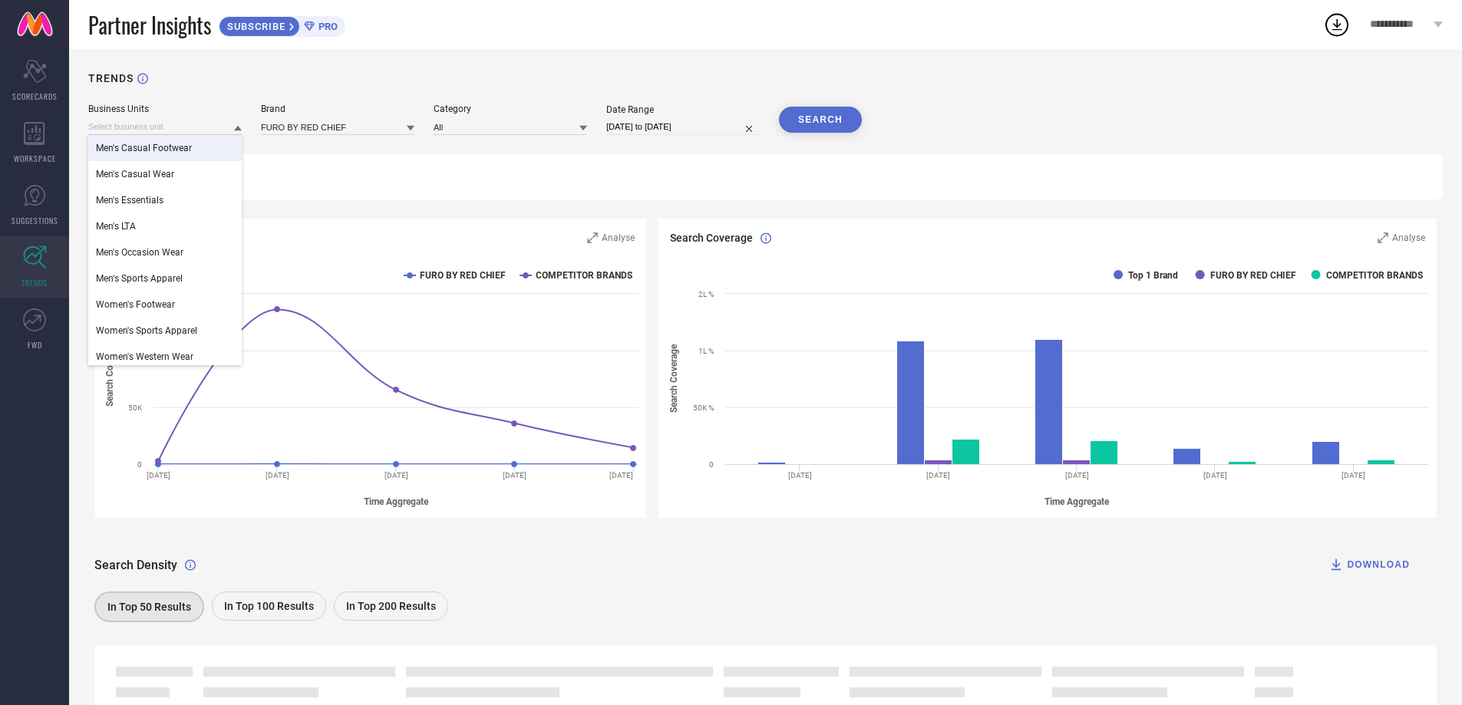
click at [413, 130] on icon at bounding box center [411, 128] width 8 height 8
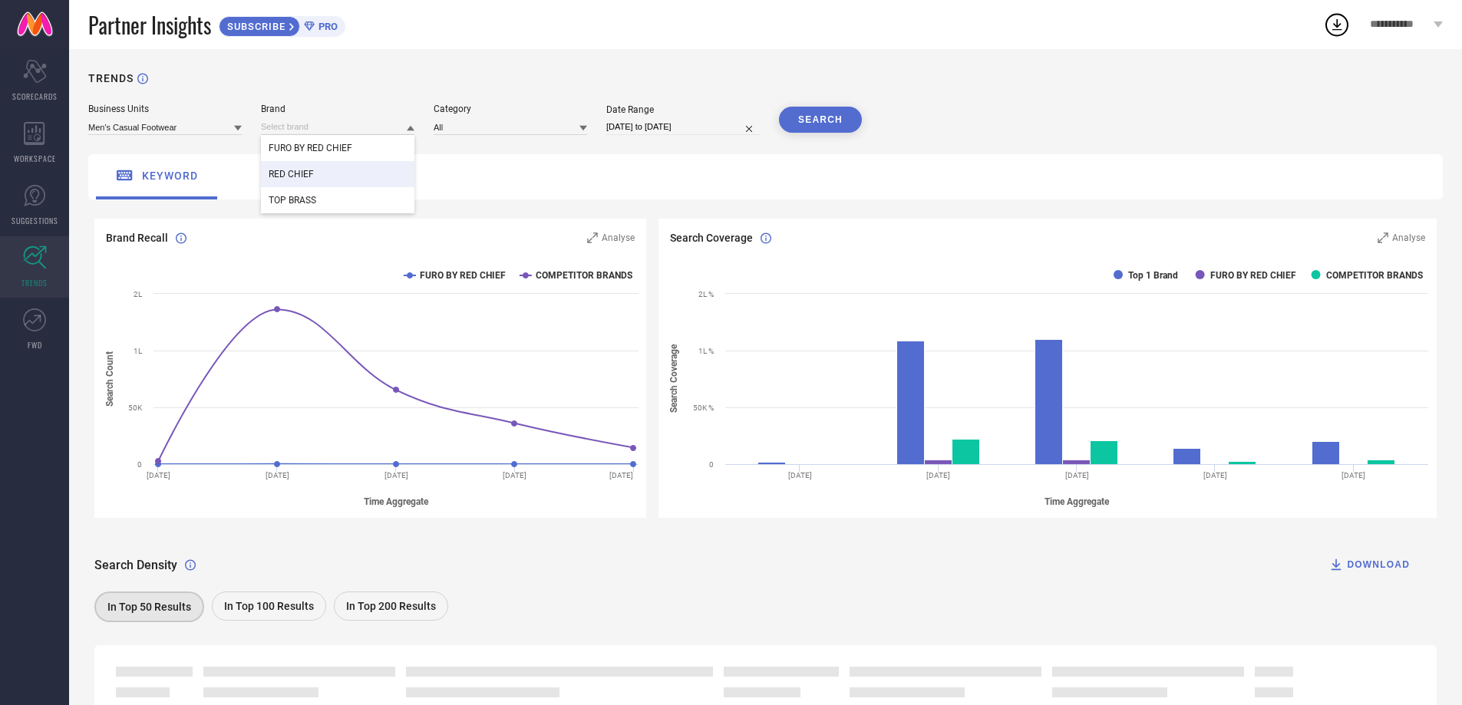
click at [344, 177] on div "RED CHIEF" at bounding box center [337, 174] width 153 height 26
click at [239, 127] on icon at bounding box center [238, 128] width 8 height 5
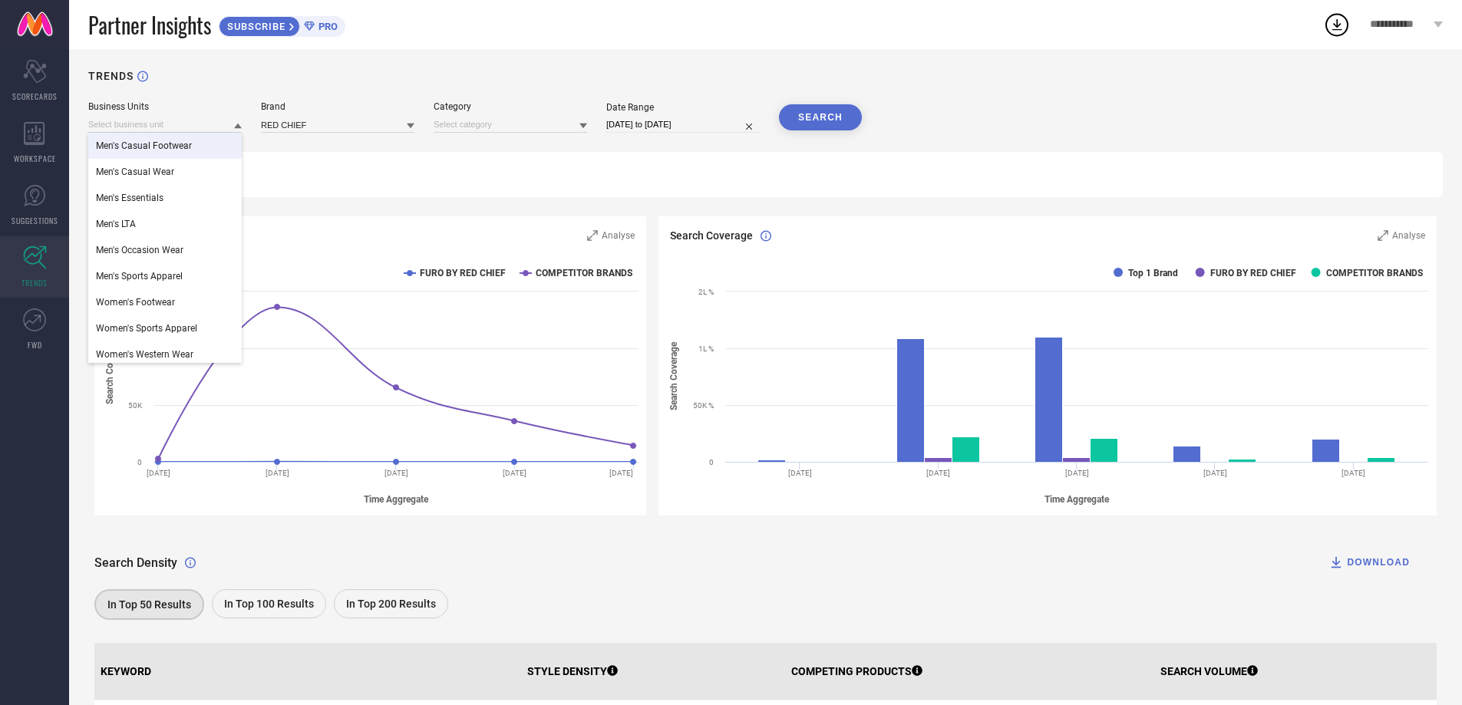
click at [393, 153] on div "keyword" at bounding box center [765, 174] width 1355 height 45
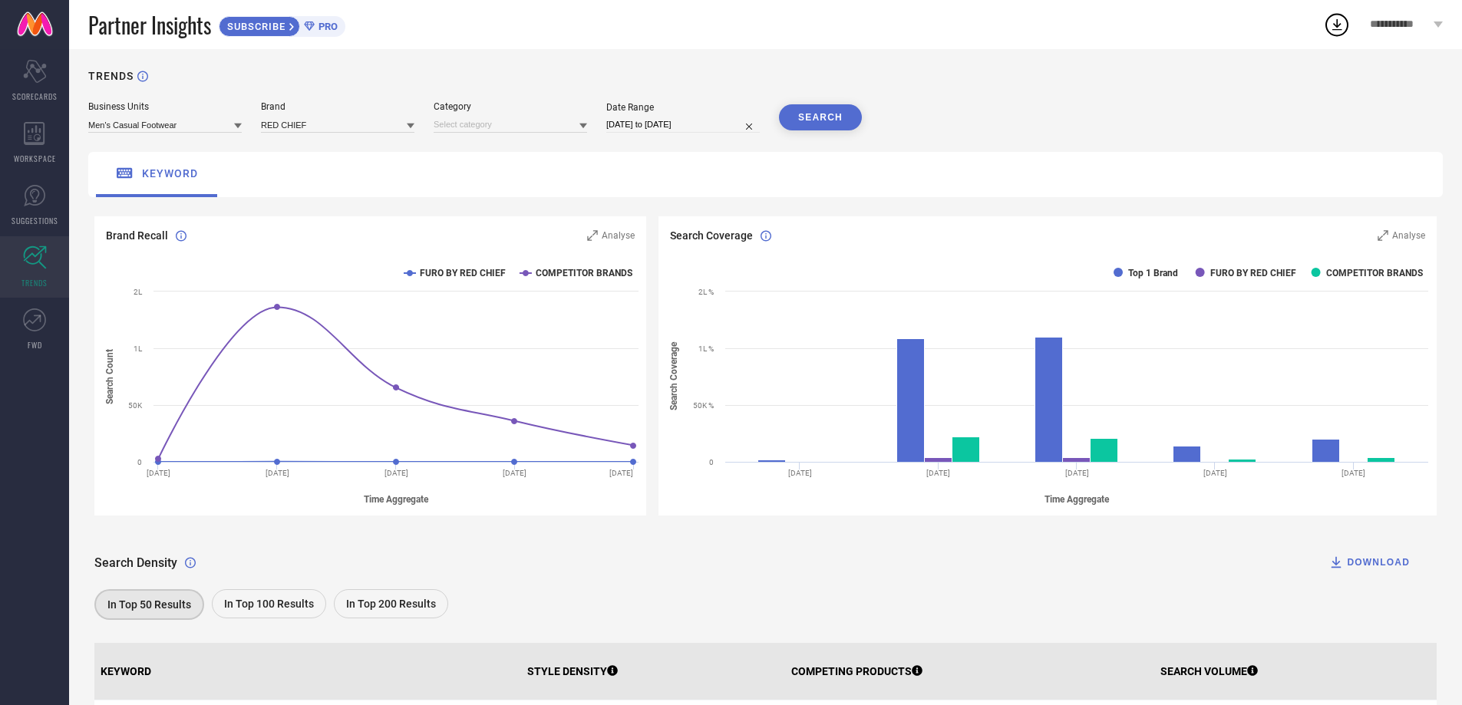
click at [582, 120] on div at bounding box center [583, 125] width 8 height 15
click at [500, 311] on div "Men-Sports Shoes" at bounding box center [510, 316] width 153 height 26
click at [723, 132] on input "[DATE] to [DATE]" at bounding box center [682, 125] width 153 height 16
select select "7"
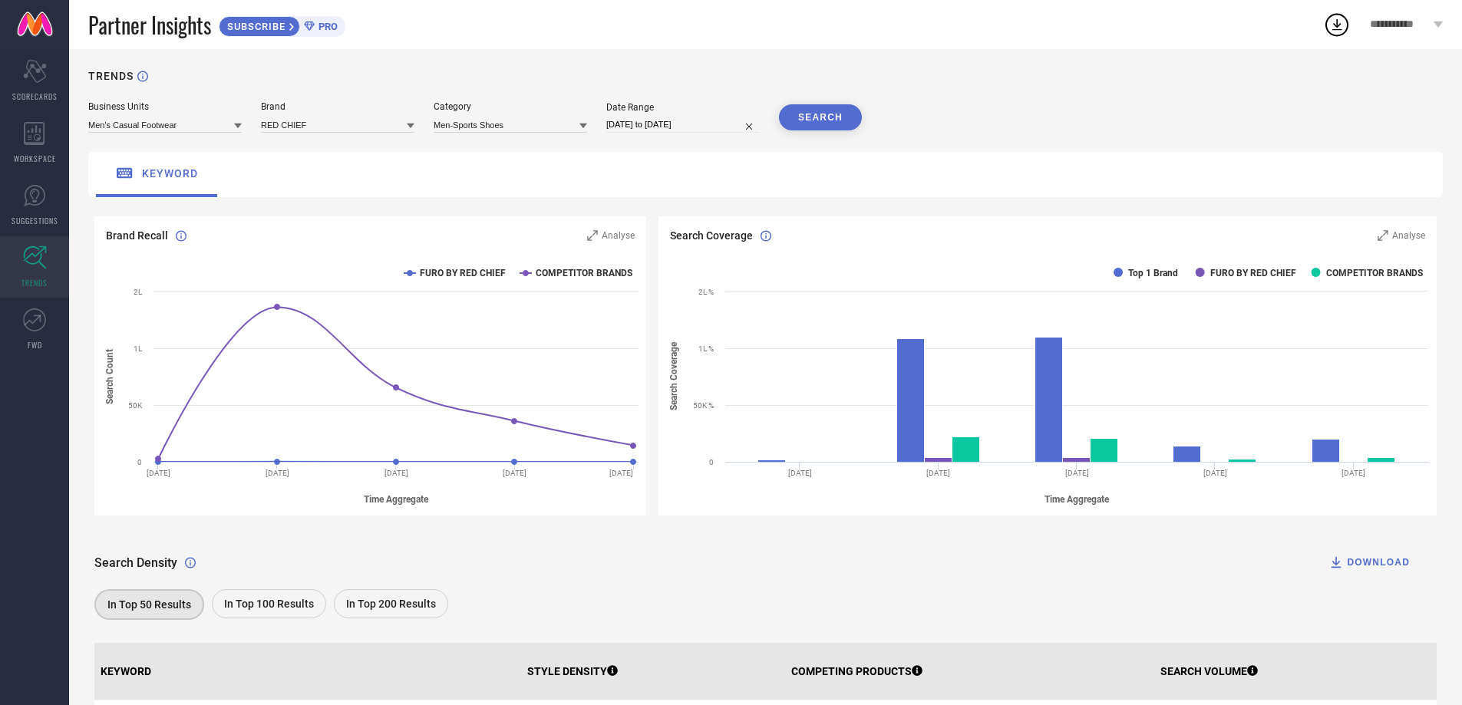
select select "2025"
select select "8"
select select "2025"
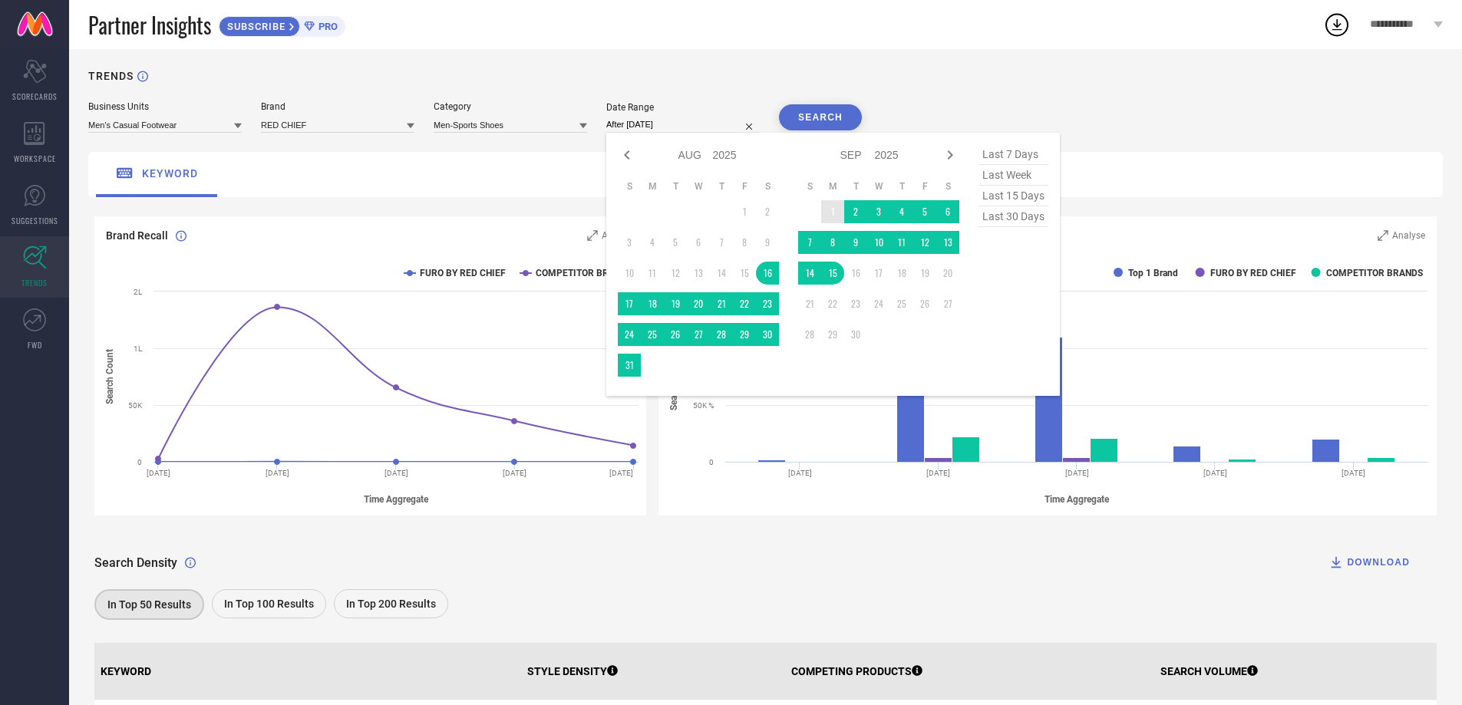
click at [827, 208] on td "1" at bounding box center [832, 211] width 23 height 23
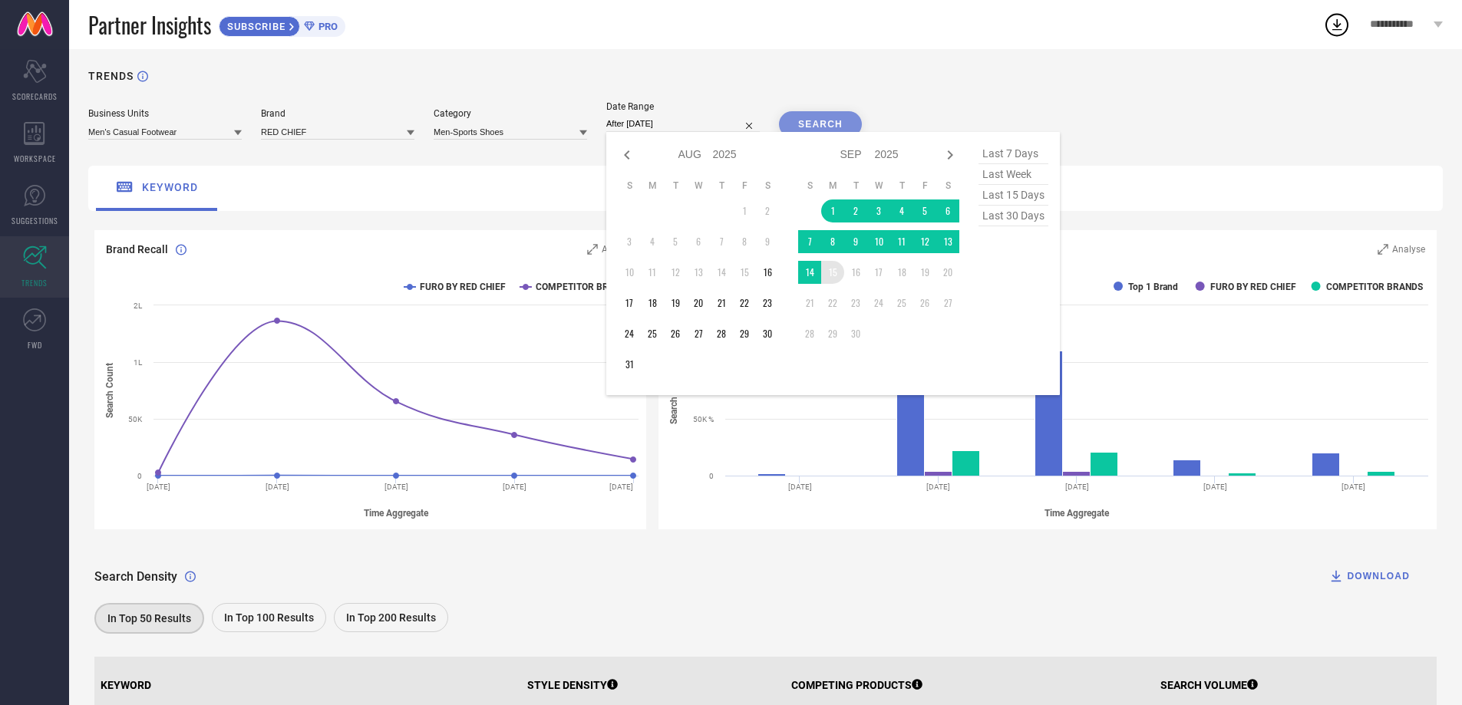
type input "[DATE] to [DATE]"
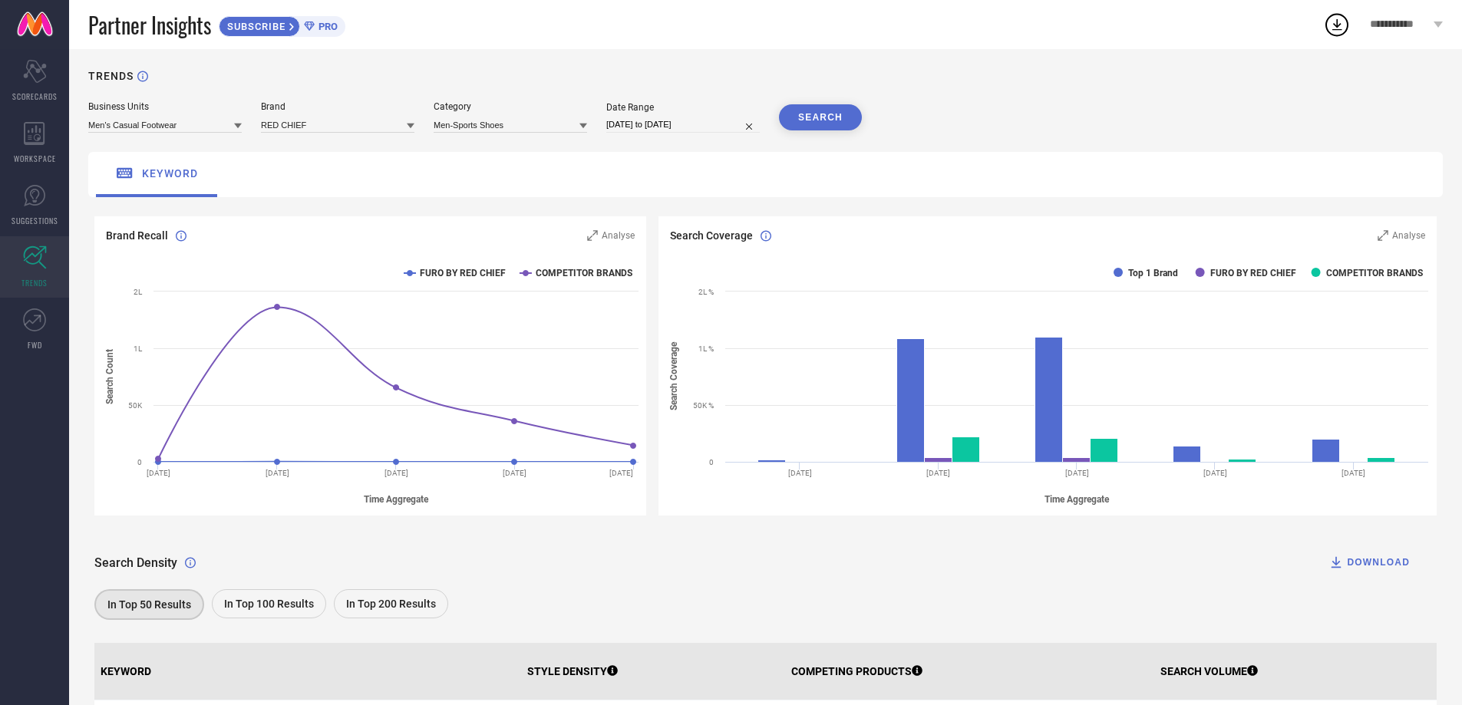
click at [813, 123] on button "SEARCH" at bounding box center [820, 117] width 83 height 26
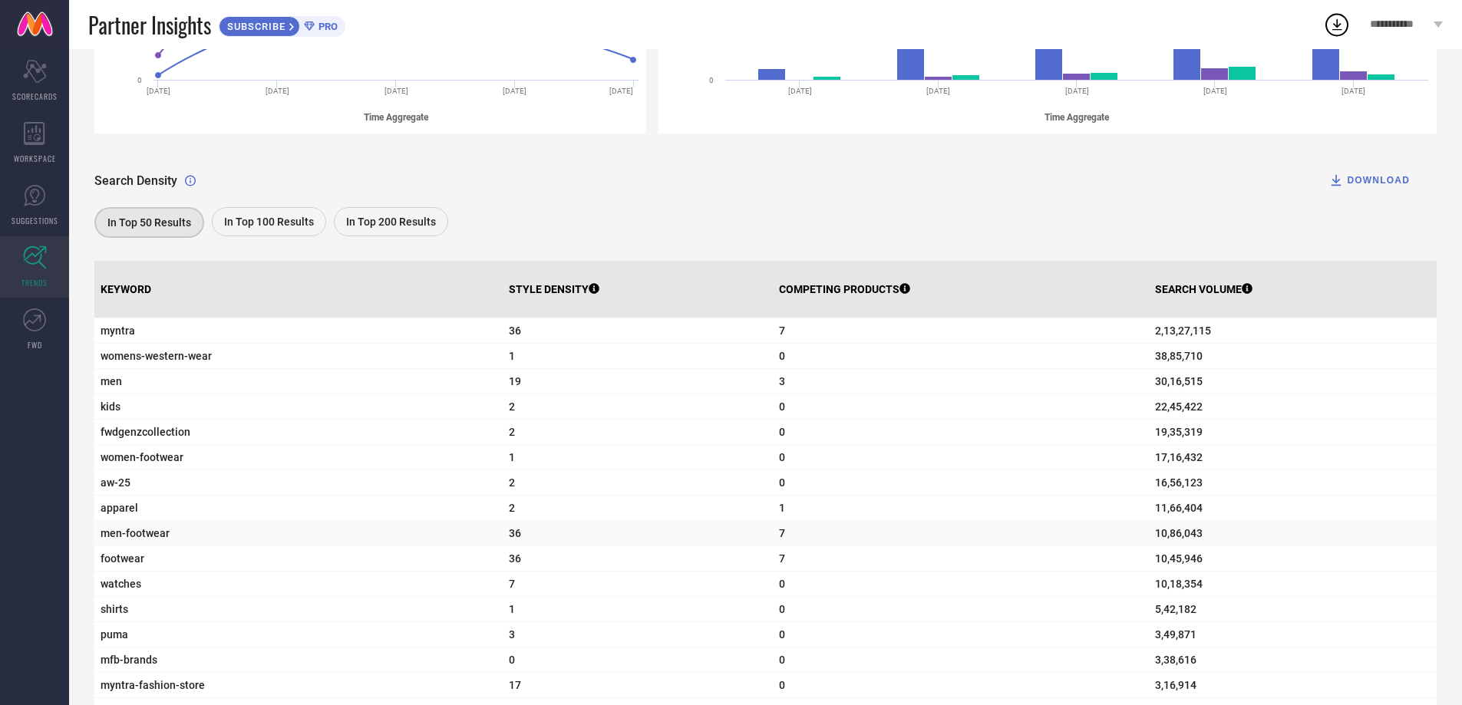
scroll to position [386, 0]
click at [272, 224] on span "In Top 100 Results" at bounding box center [269, 220] width 90 height 12
click at [896, 407] on span "0" at bounding box center [961, 405] width 364 height 12
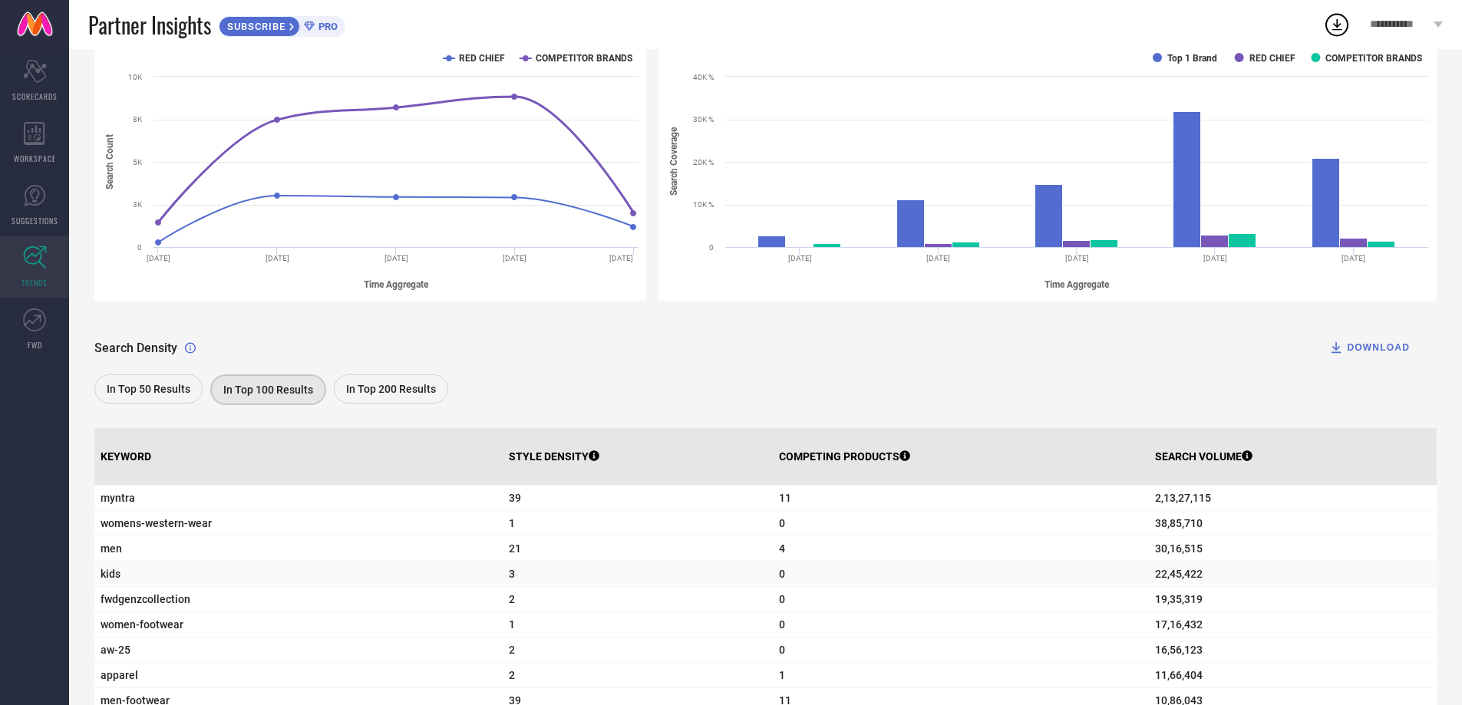
scroll to position [0, 0]
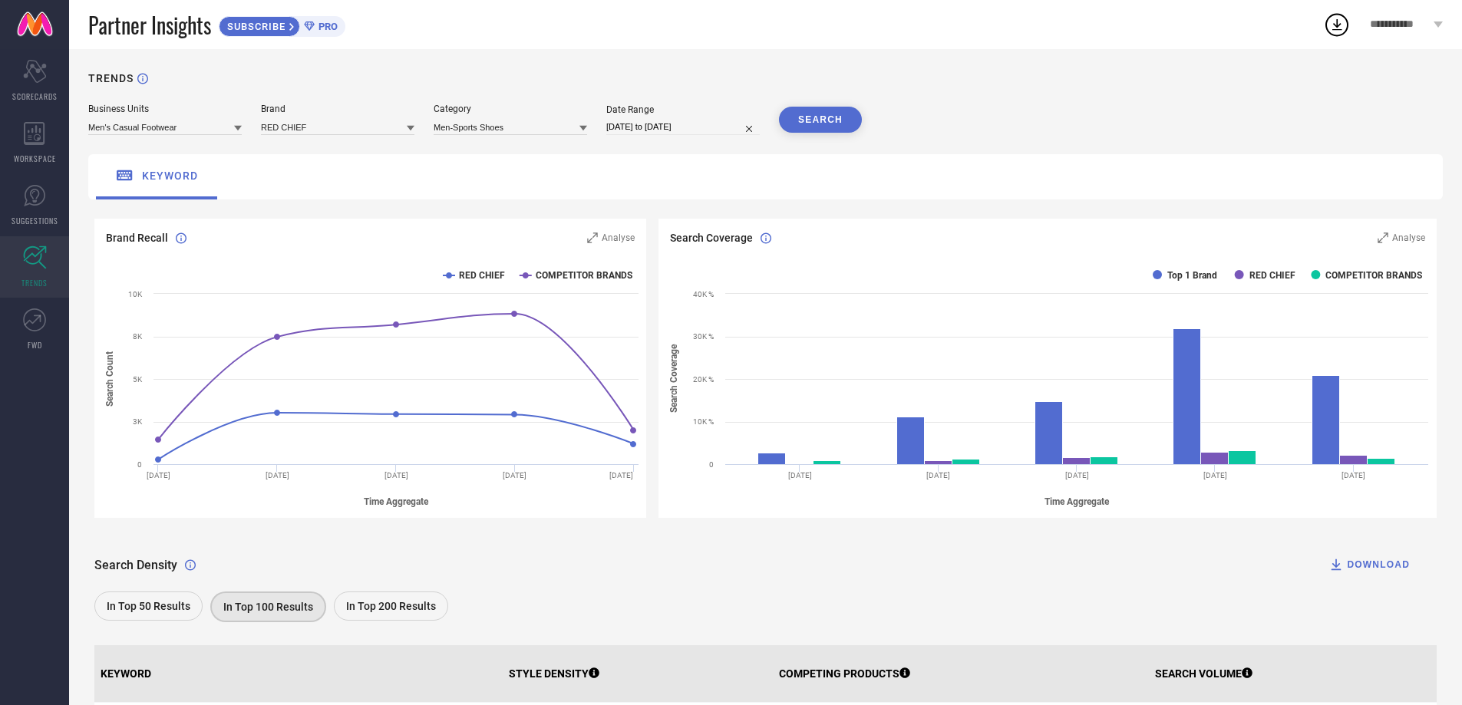
click at [184, 117] on div "Business Units Men's Casual Footwear" at bounding box center [164, 119] width 153 height 31
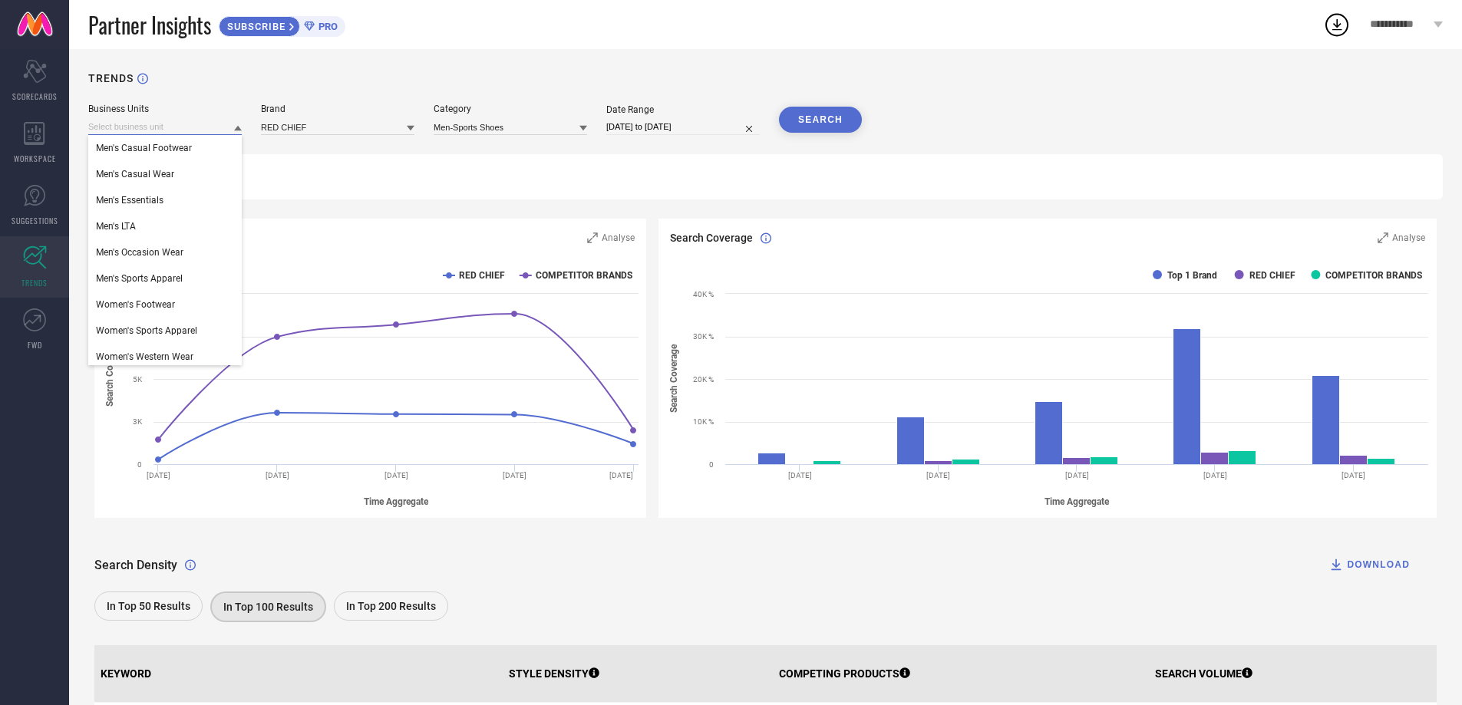
click at [198, 124] on input at bounding box center [164, 127] width 153 height 16
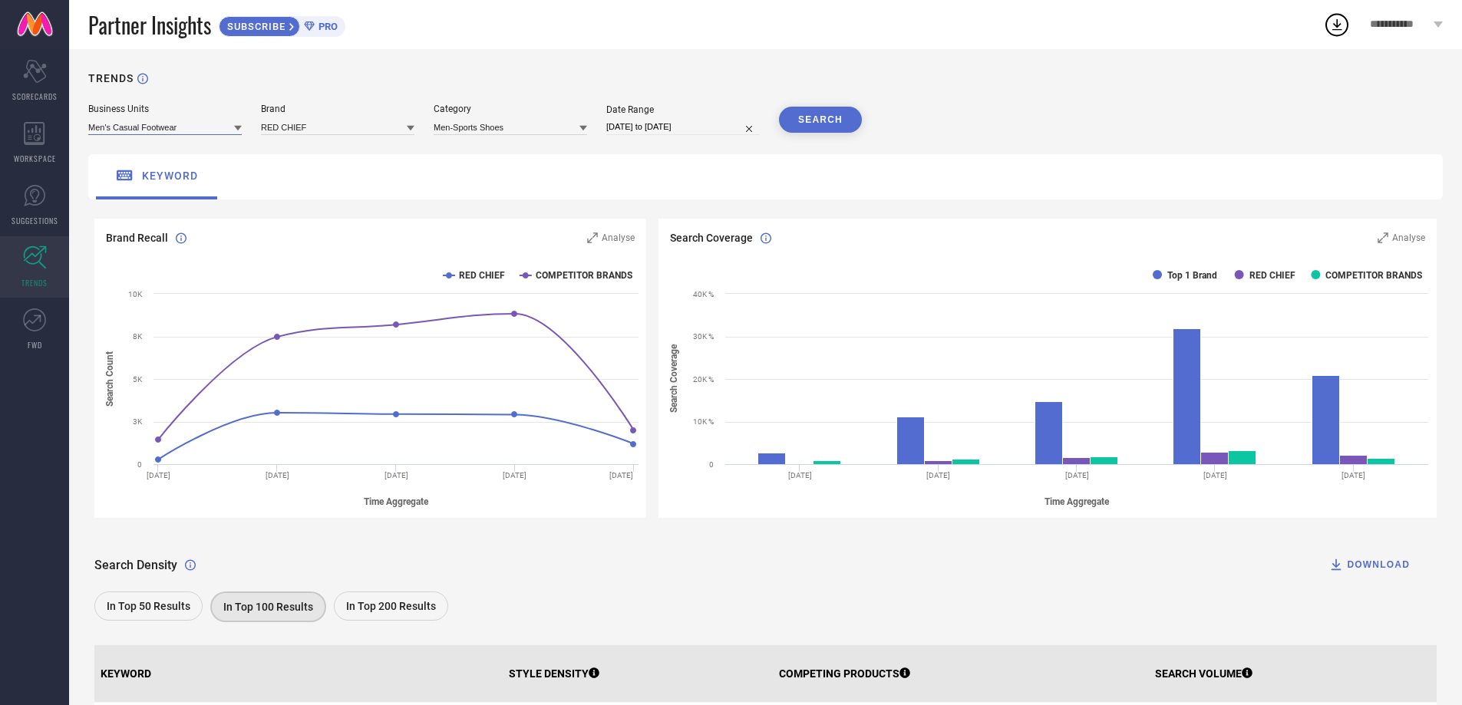
click at [198, 124] on input at bounding box center [164, 127] width 153 height 16
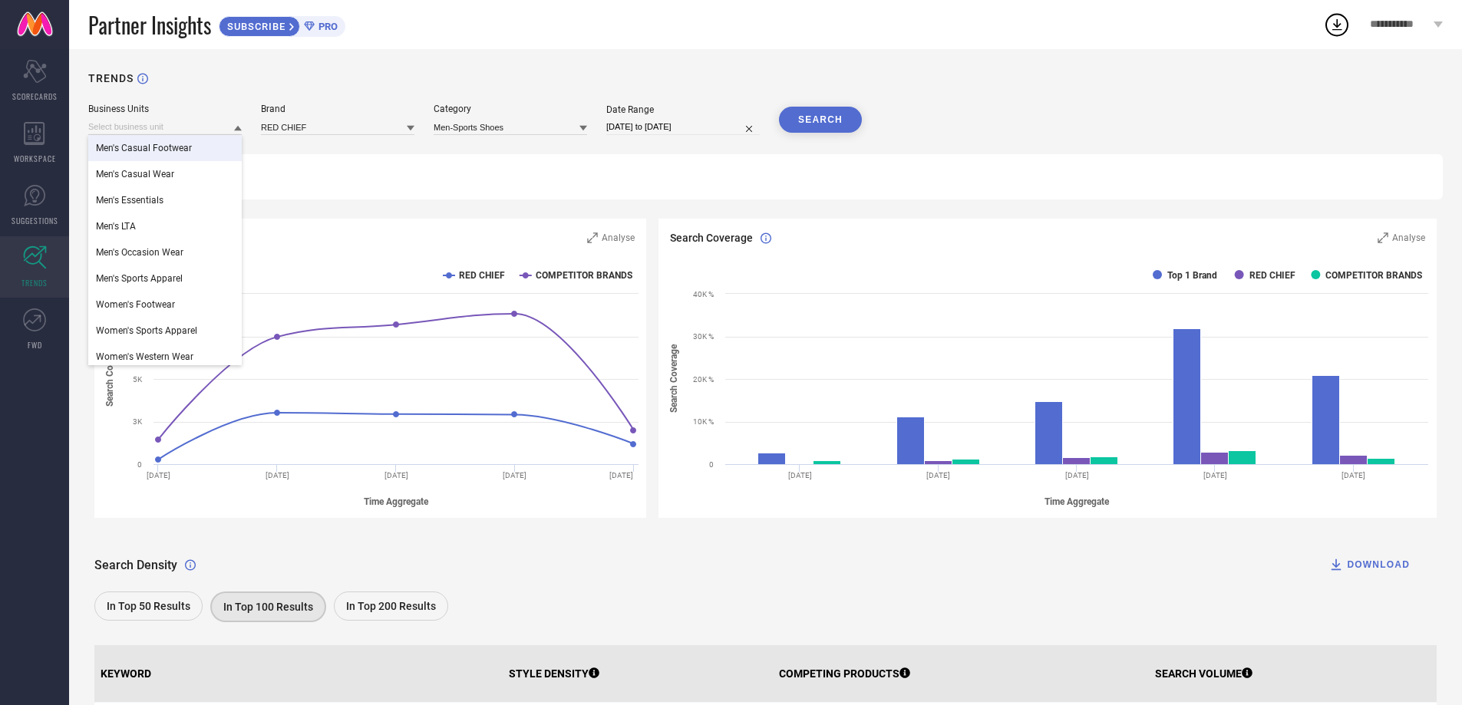
click at [194, 141] on div "Men's Casual Footwear" at bounding box center [164, 148] width 153 height 26
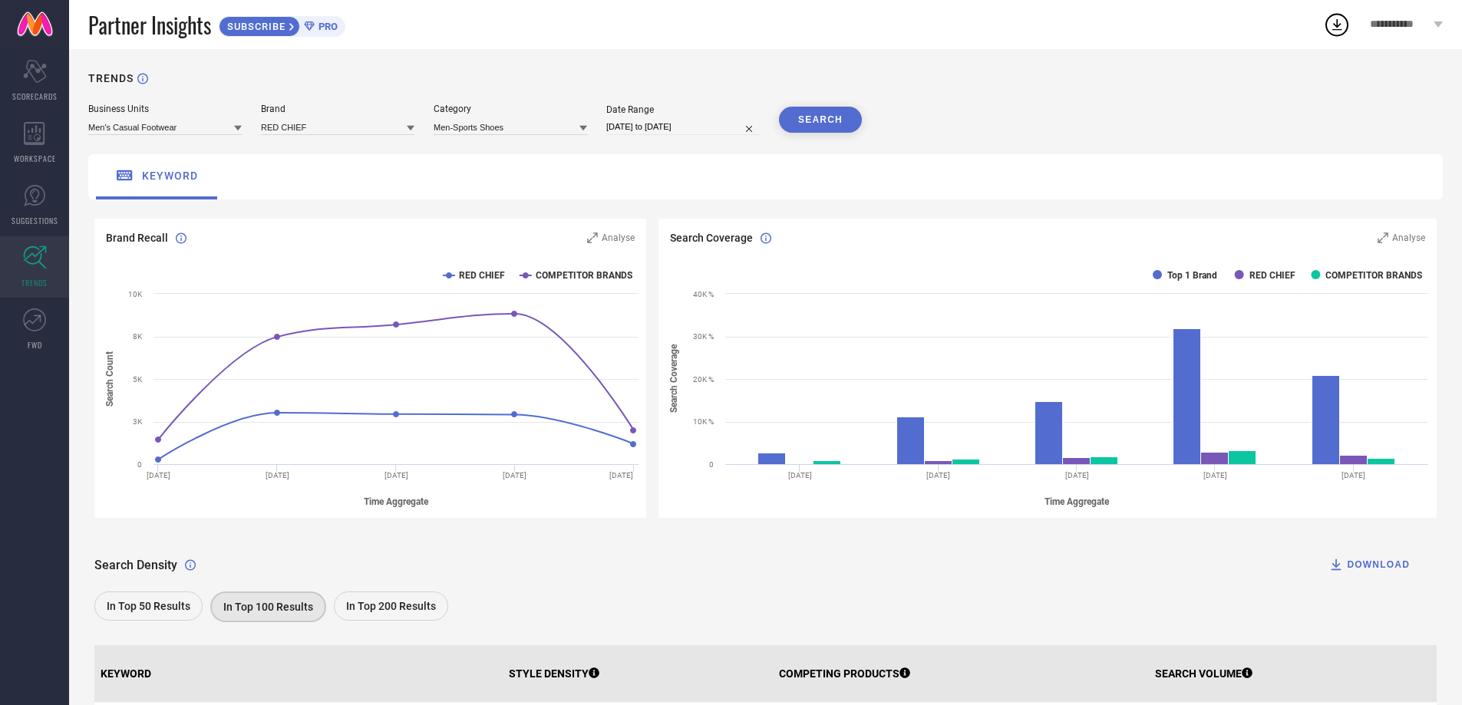
click at [813, 117] on button "SEARCH" at bounding box center [820, 120] width 83 height 26
